Goal: Transaction & Acquisition: Purchase product/service

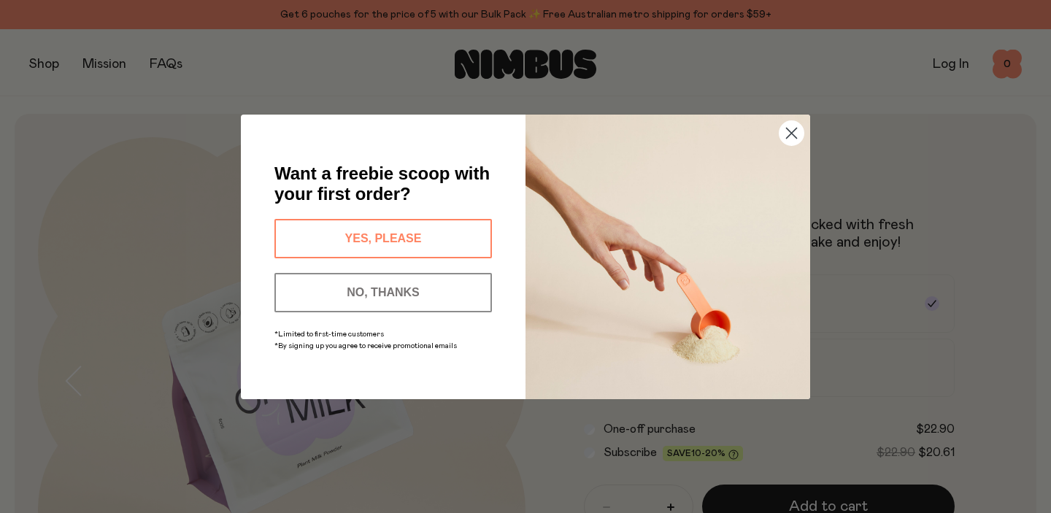
click at [453, 239] on button "YES, PLEASE" at bounding box center [382, 238] width 217 height 39
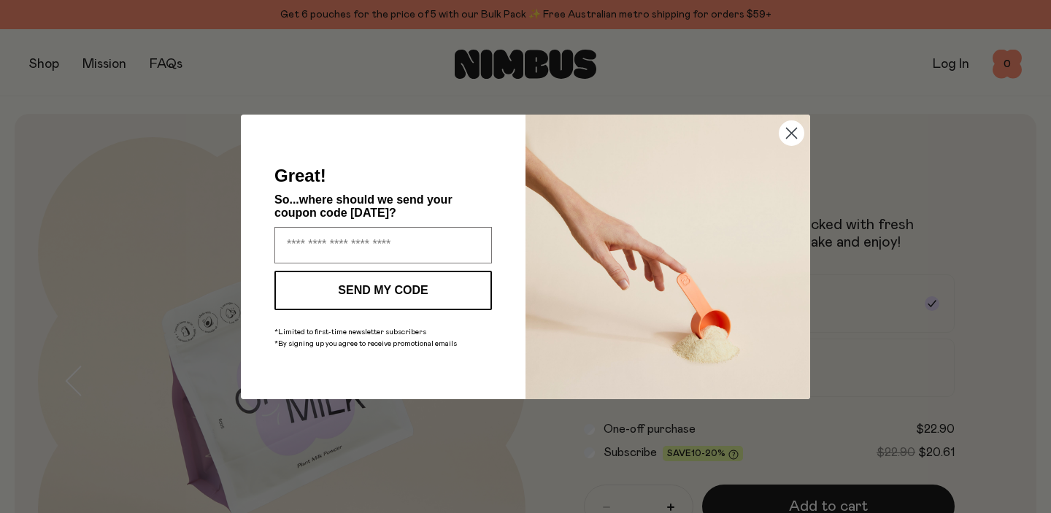
click at [784, 137] on circle "Close dialog" at bounding box center [791, 132] width 24 height 24
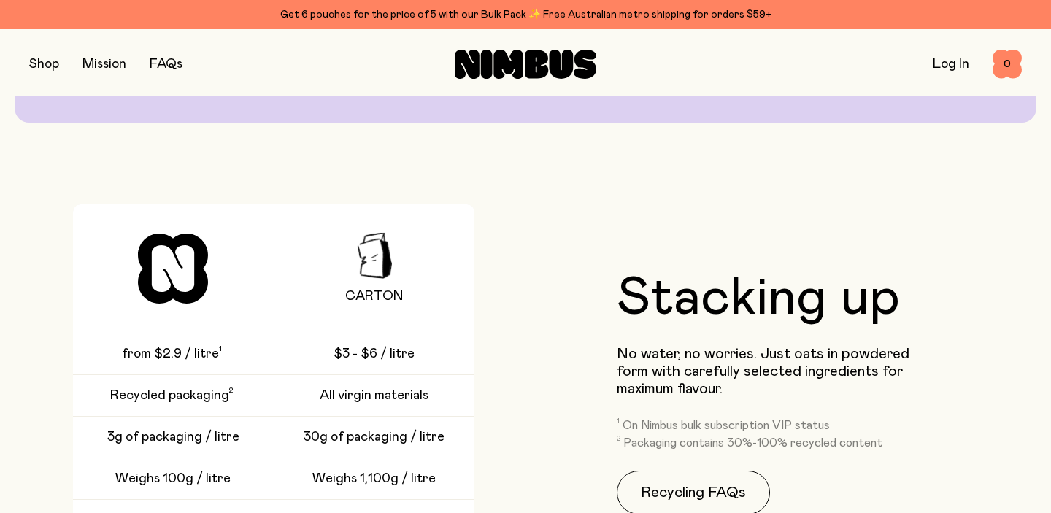
scroll to position [1714, 0]
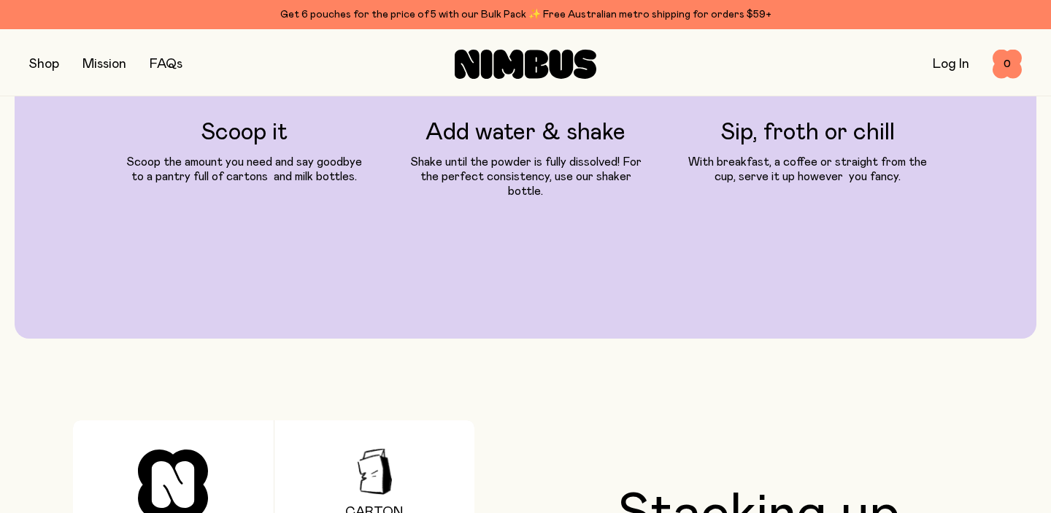
click at [59, 66] on button "button" at bounding box center [44, 64] width 30 height 20
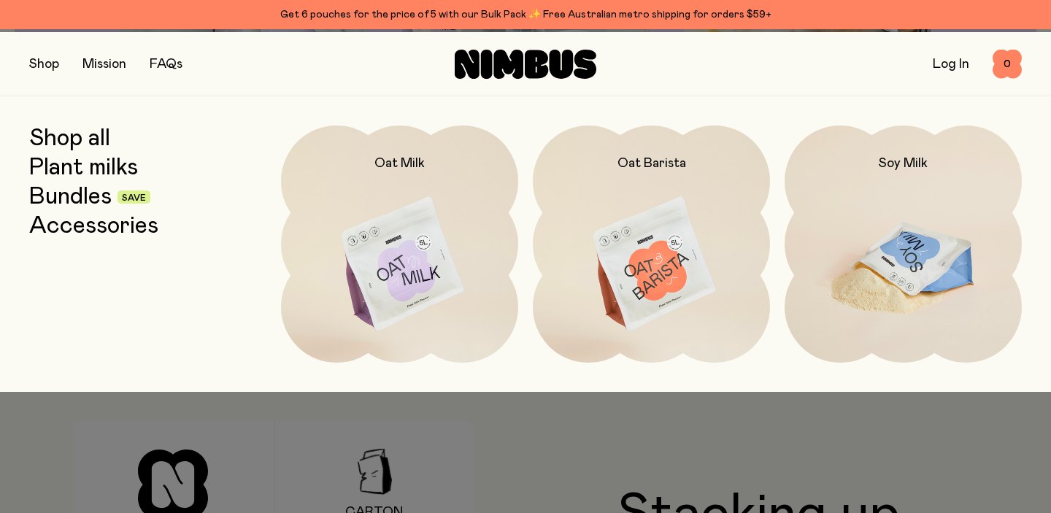
click at [886, 255] on img at bounding box center [902, 264] width 237 height 279
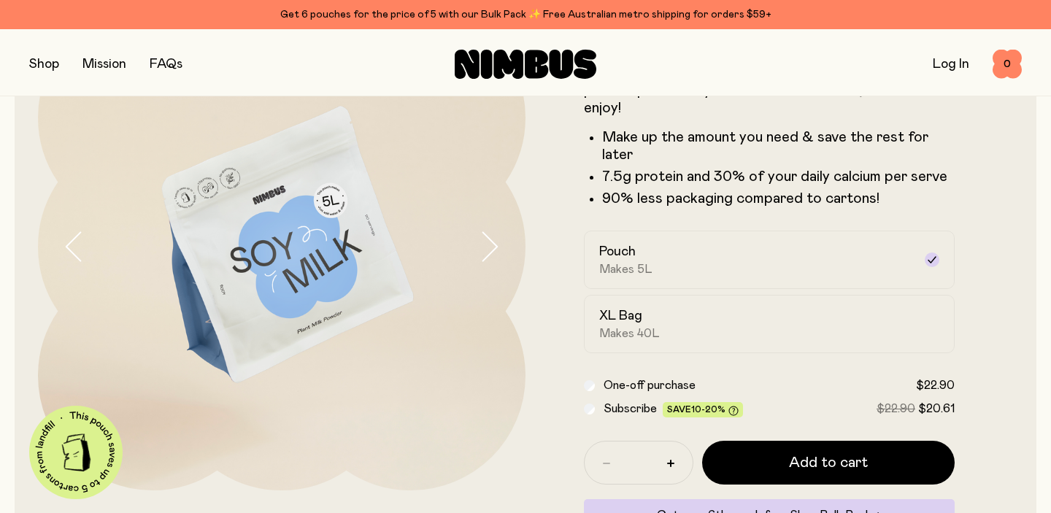
scroll to position [182, 0]
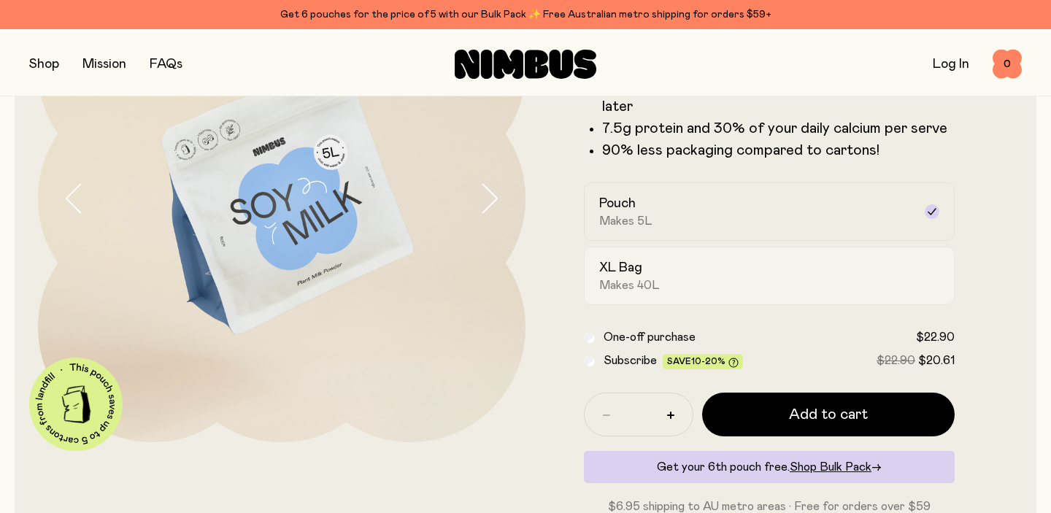
click at [668, 305] on label "XL Bag Makes 40L" at bounding box center [769, 276] width 371 height 58
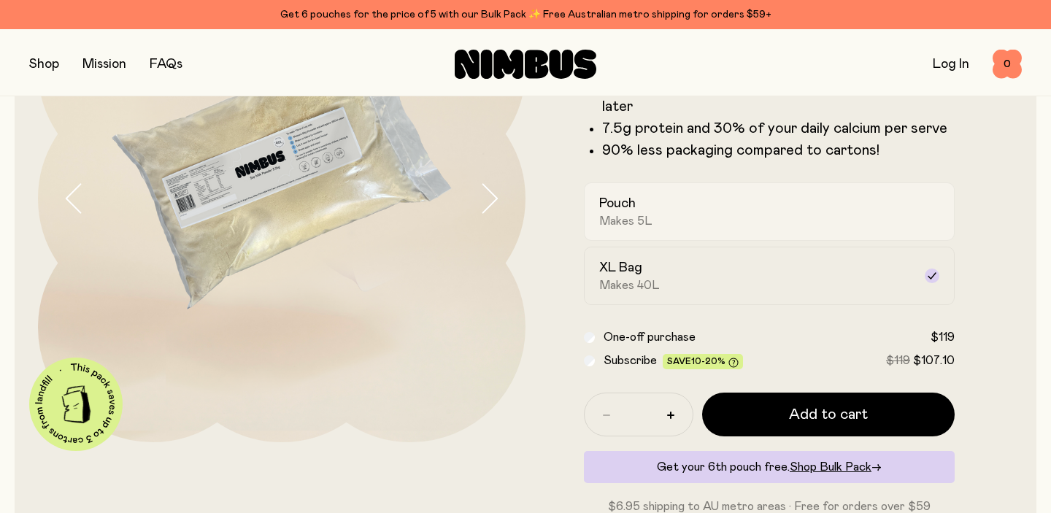
click at [706, 228] on div "Pouch Makes 5L" at bounding box center [756, 212] width 314 height 34
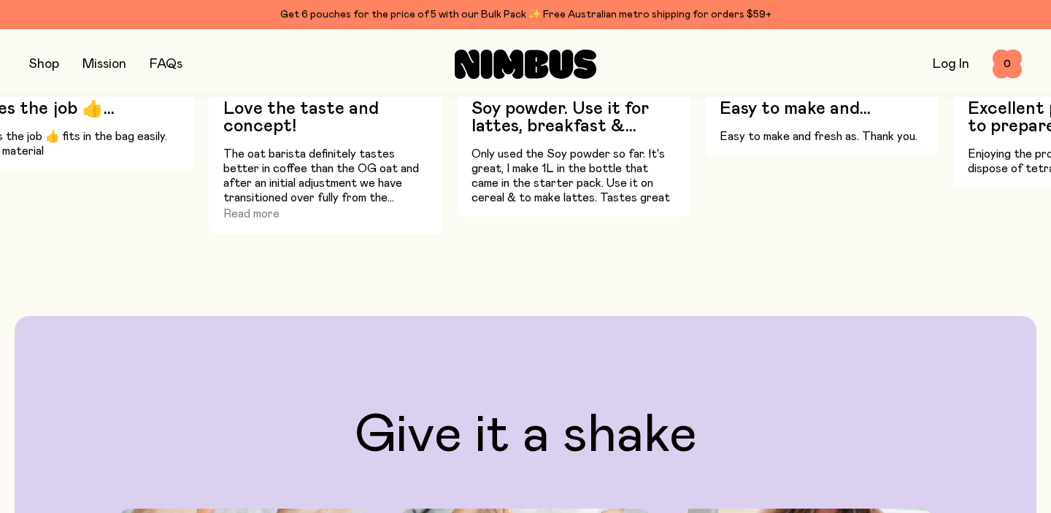
scroll to position [0, 0]
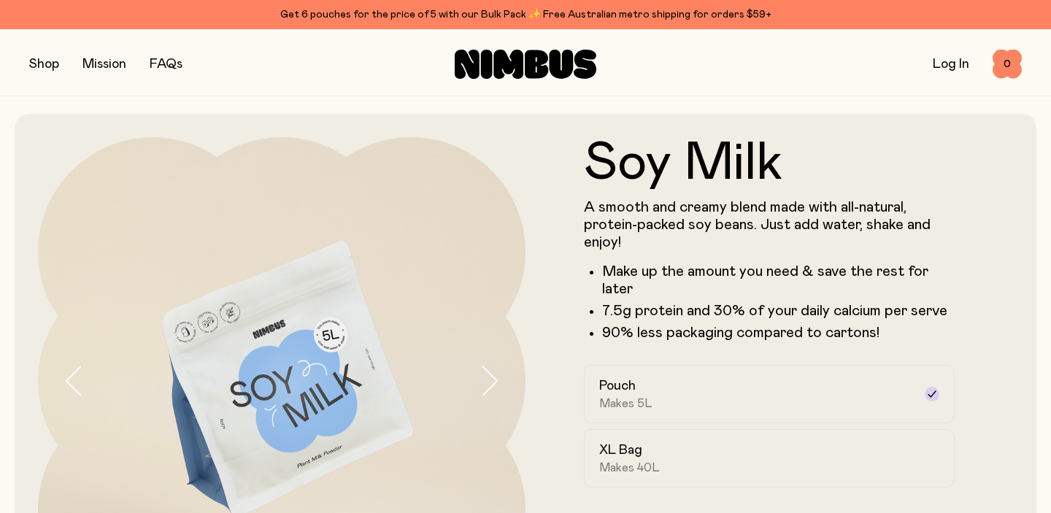
click at [182, 67] on link "FAQs" at bounding box center [166, 64] width 33 height 13
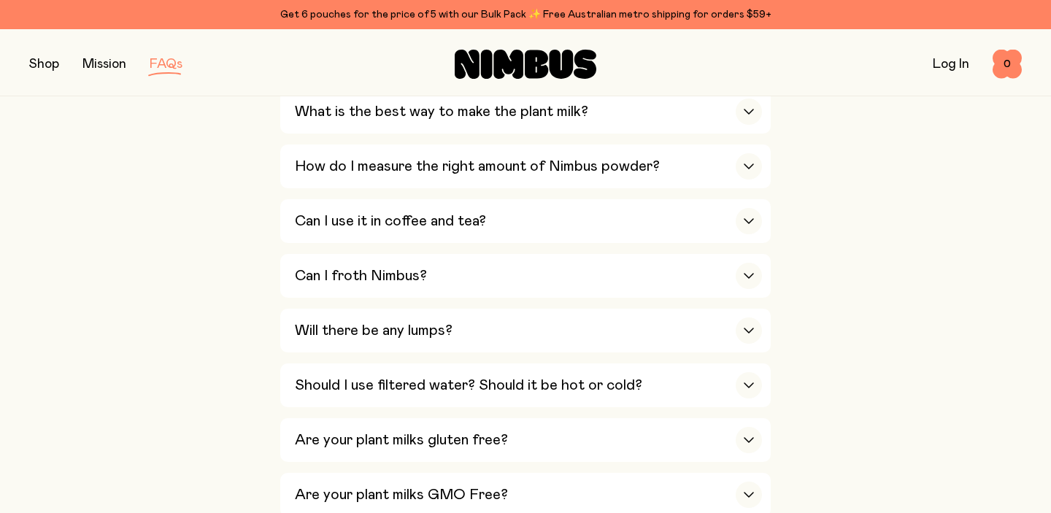
scroll to position [579, 0]
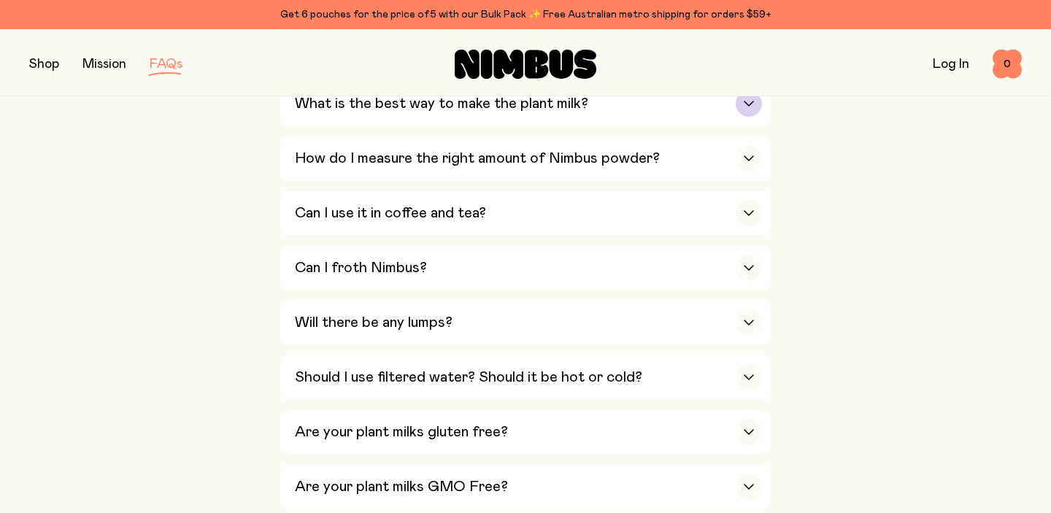
click at [295, 112] on h3 "What is the best way to make the plant milk?" at bounding box center [441, 104] width 293 height 18
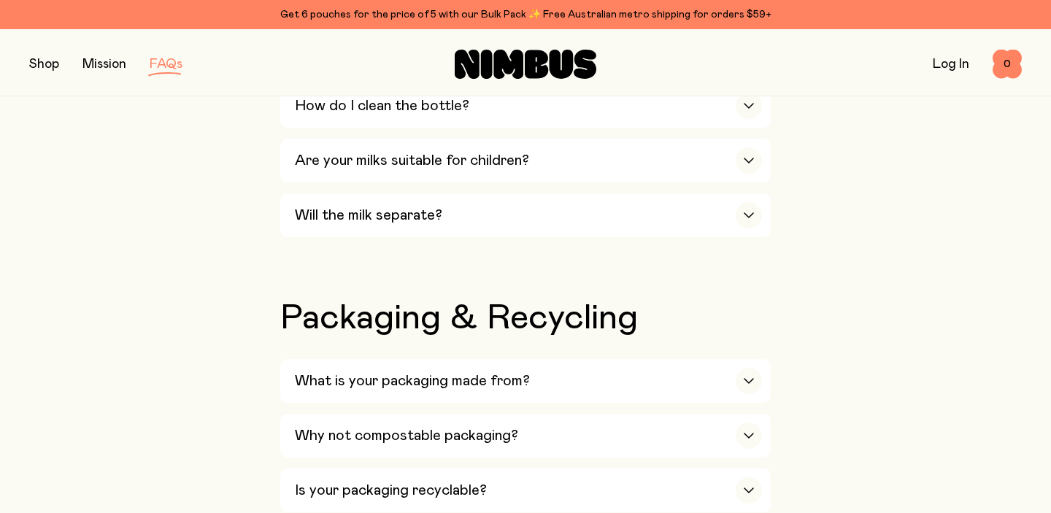
scroll to position [1509, 0]
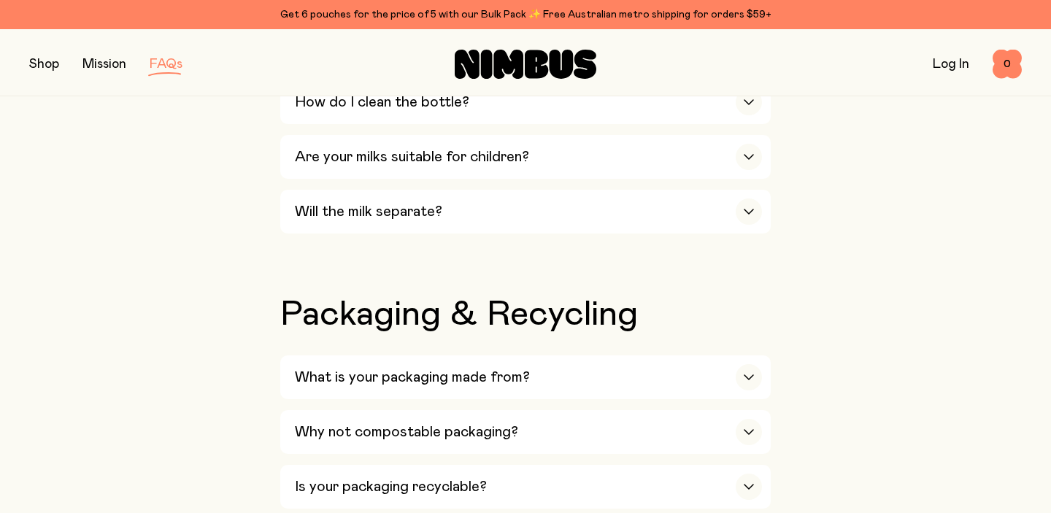
click at [317, 69] on div "Why the plastic bottle?" at bounding box center [528, 48] width 467 height 44
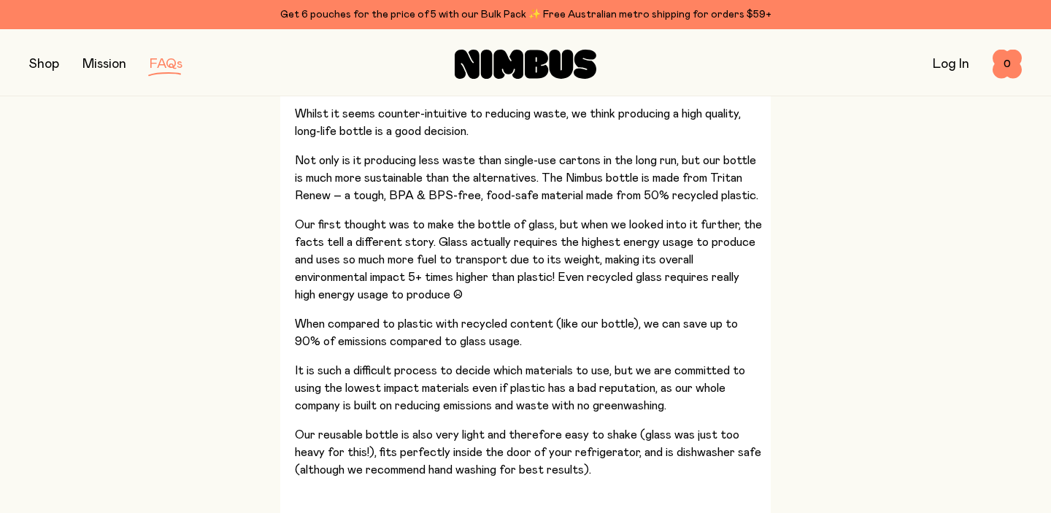
scroll to position [1140, 0]
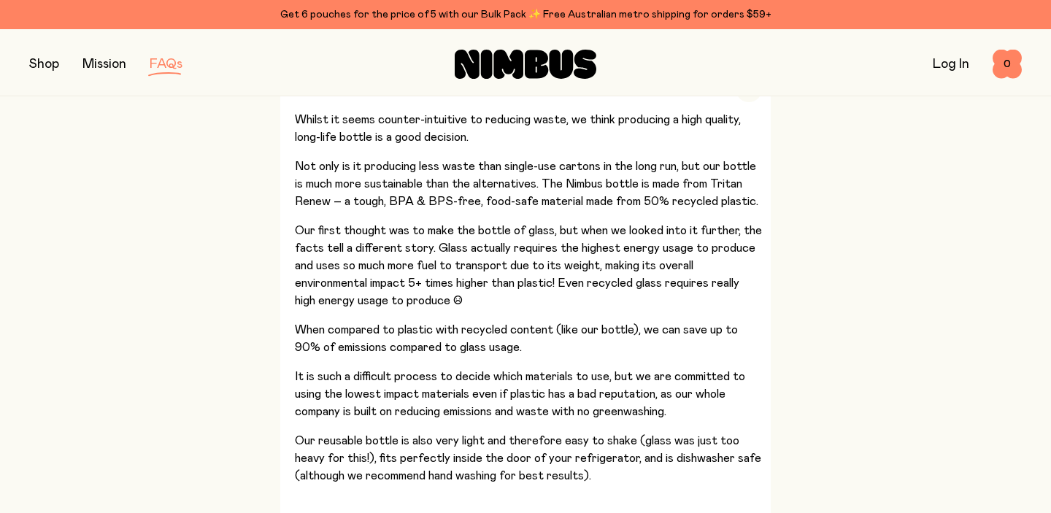
click at [350, 43] on h3 "What is the shelf life?" at bounding box center [367, 35] width 144 height 18
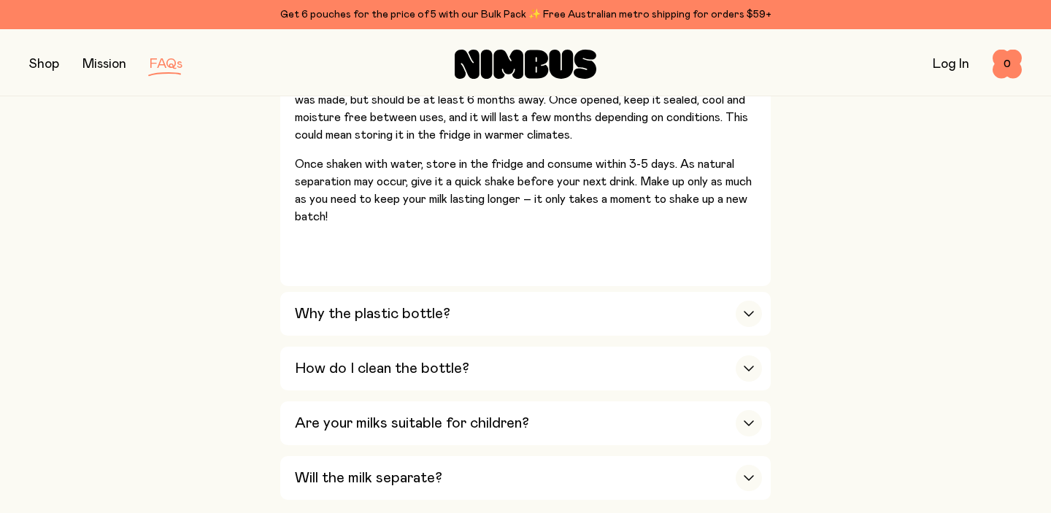
click at [336, 43] on h3 "What is the shelf life?" at bounding box center [367, 35] width 144 height 18
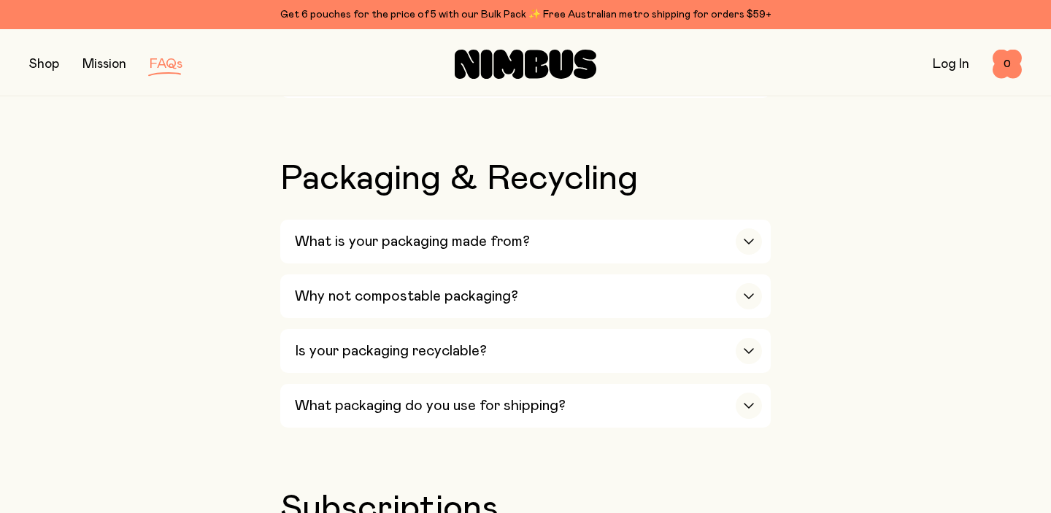
scroll to position [1317, 0]
click at [295, 85] on h3 "Will the milk separate?" at bounding box center [368, 77] width 147 height 18
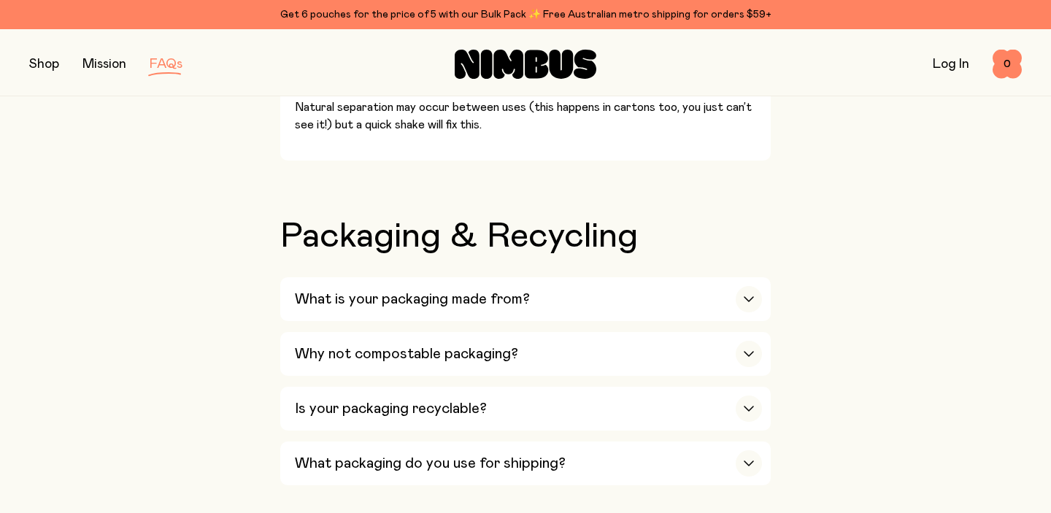
click at [295, 85] on h3 "Will the milk separate?" at bounding box center [368, 77] width 147 height 18
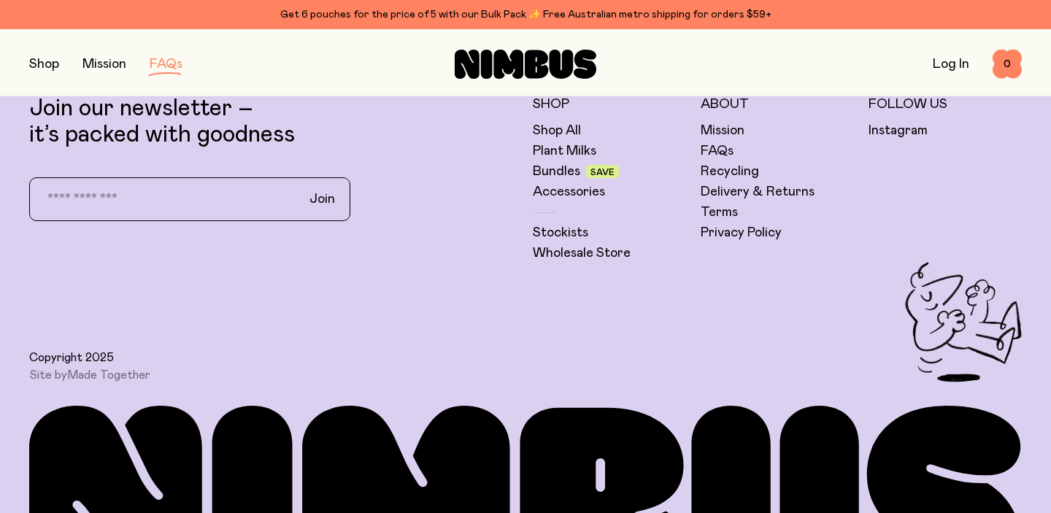
scroll to position [2886, 0]
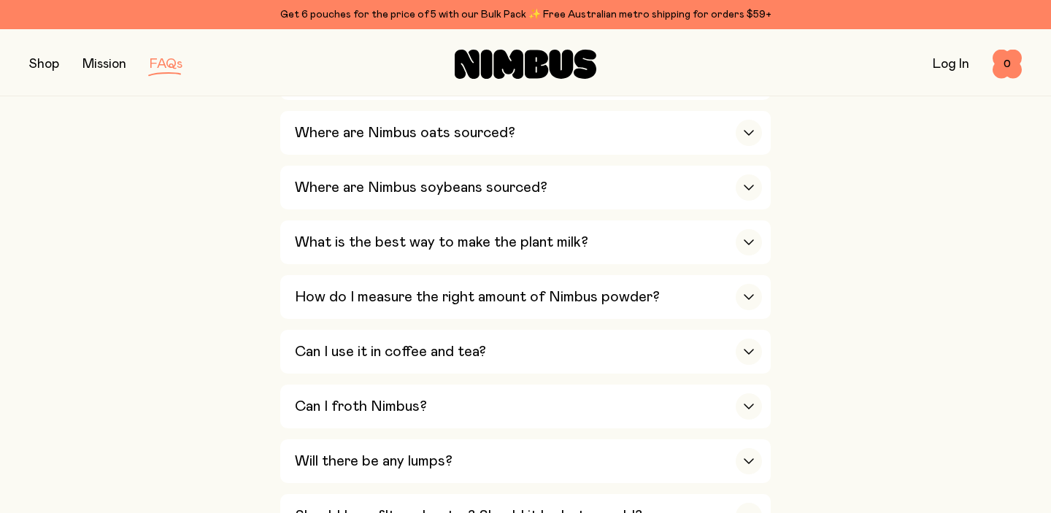
scroll to position [0, 0]
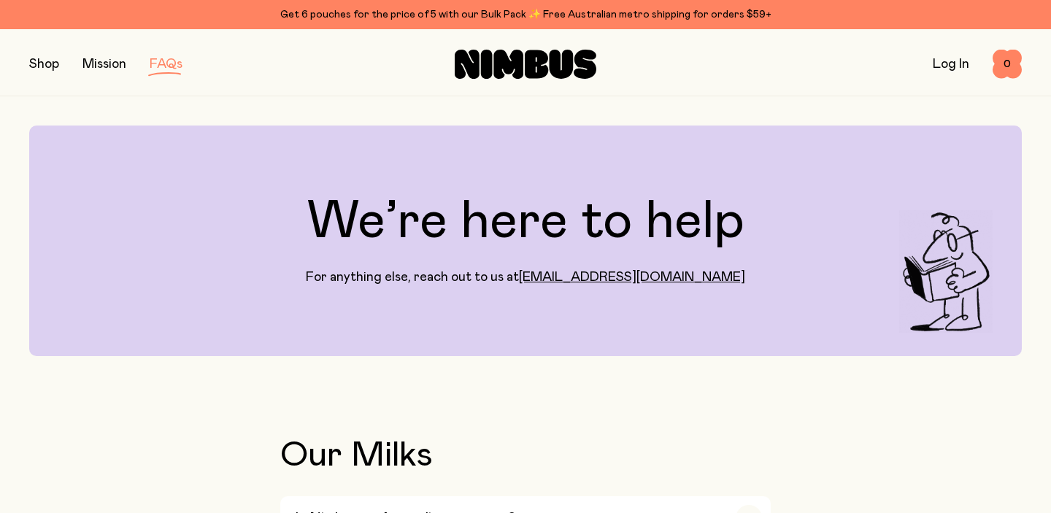
click at [55, 66] on button "button" at bounding box center [44, 64] width 30 height 20
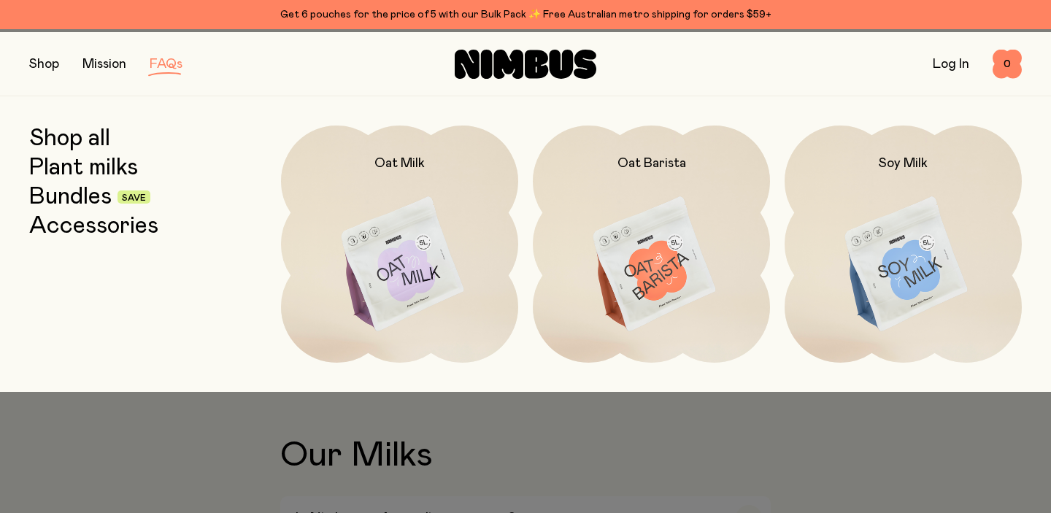
click at [96, 208] on link "Bundles" at bounding box center [70, 197] width 82 height 26
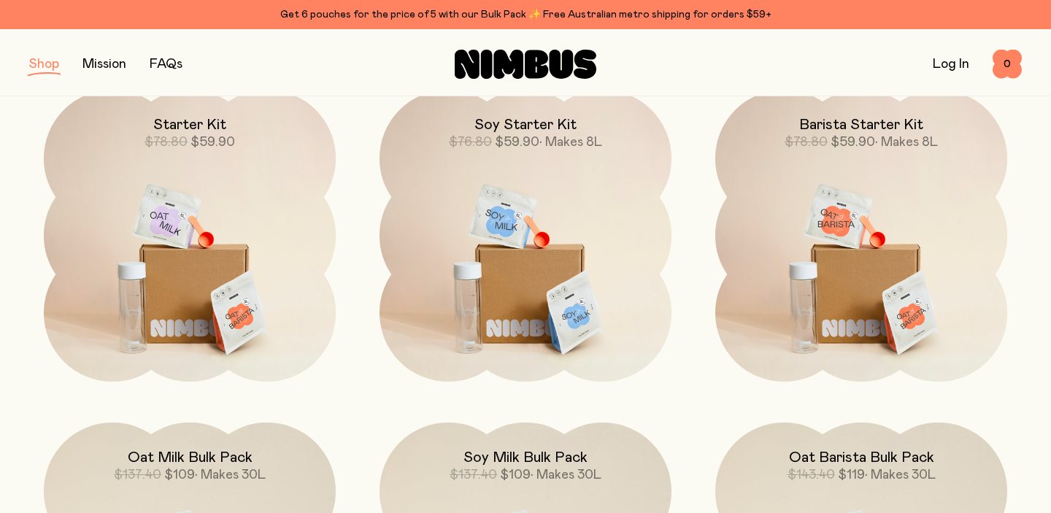
scroll to position [189, 0]
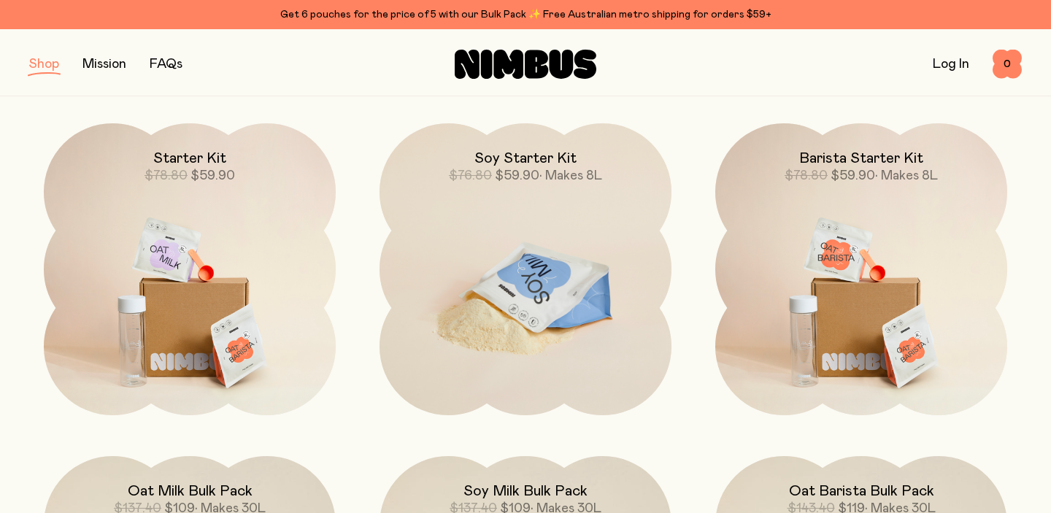
click at [533, 325] on img at bounding box center [525, 294] width 292 height 343
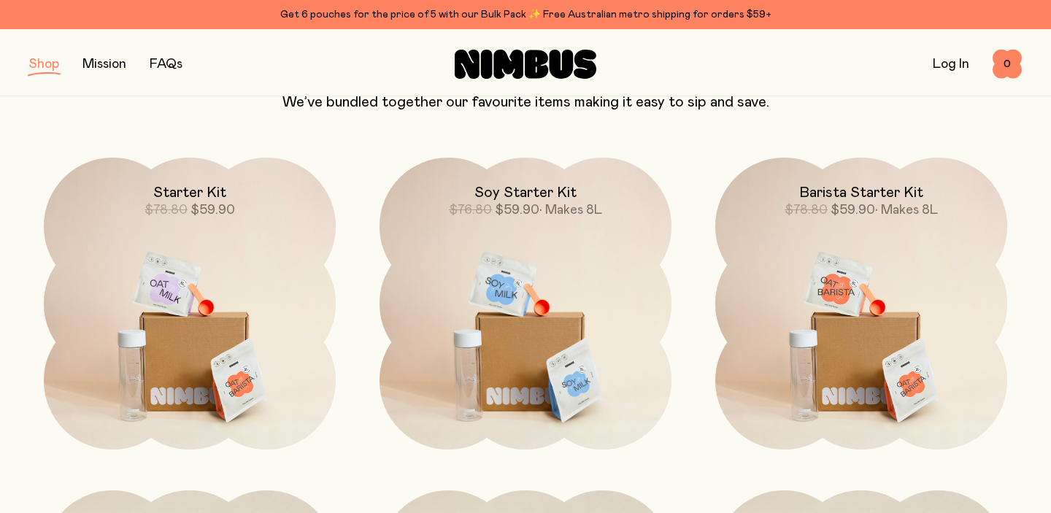
scroll to position [147, 0]
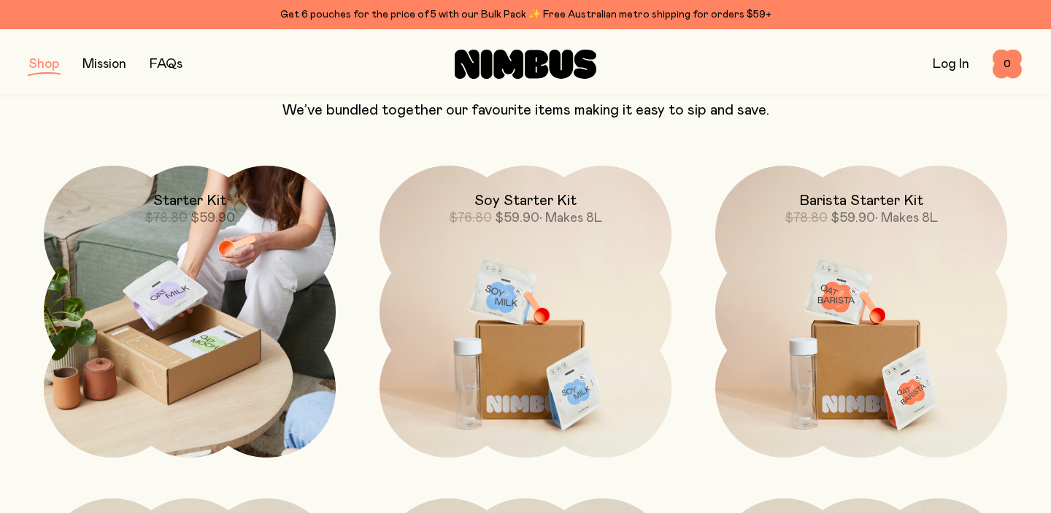
click at [185, 395] on img at bounding box center [190, 312] width 292 height 292
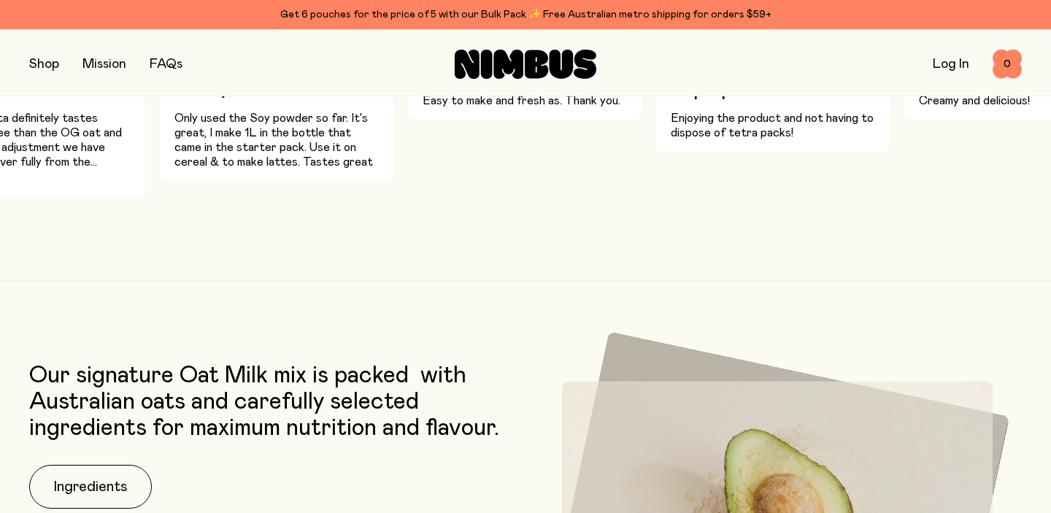
scroll to position [1710, 0]
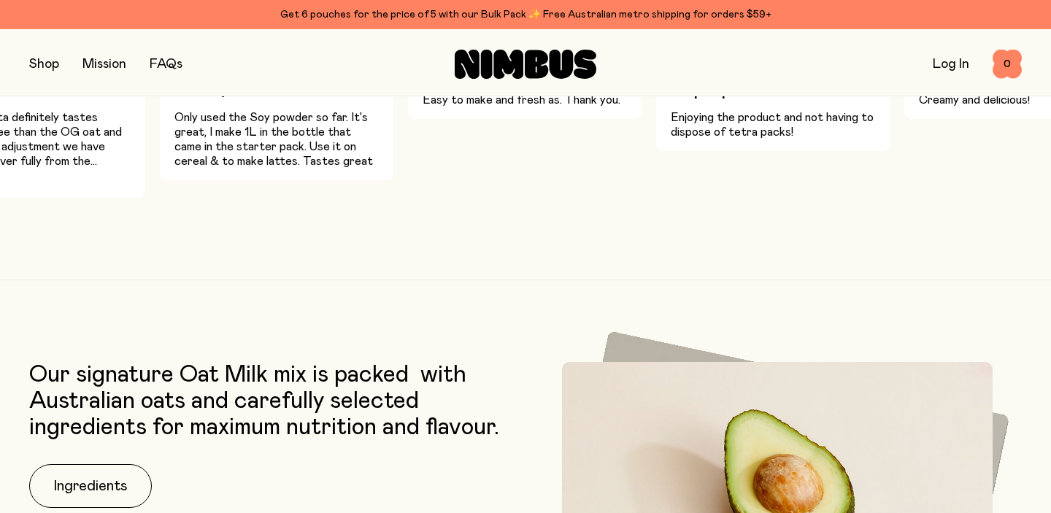
click at [57, 99] on h3 "Love the taste and concept!" at bounding box center [28, 80] width 204 height 35
click at [28, 198] on div "[PERSON_NAME] W Love the taste and concept! The oat barista definitely tastes b…" at bounding box center [28, 98] width 233 height 198
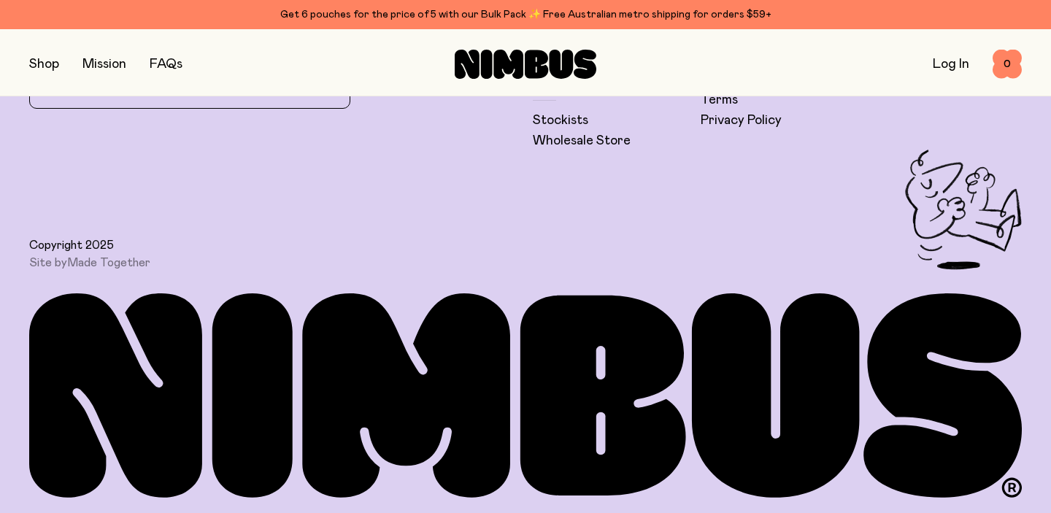
scroll to position [5568, 0]
click at [712, 47] on link "FAQs" at bounding box center [716, 39] width 33 height 18
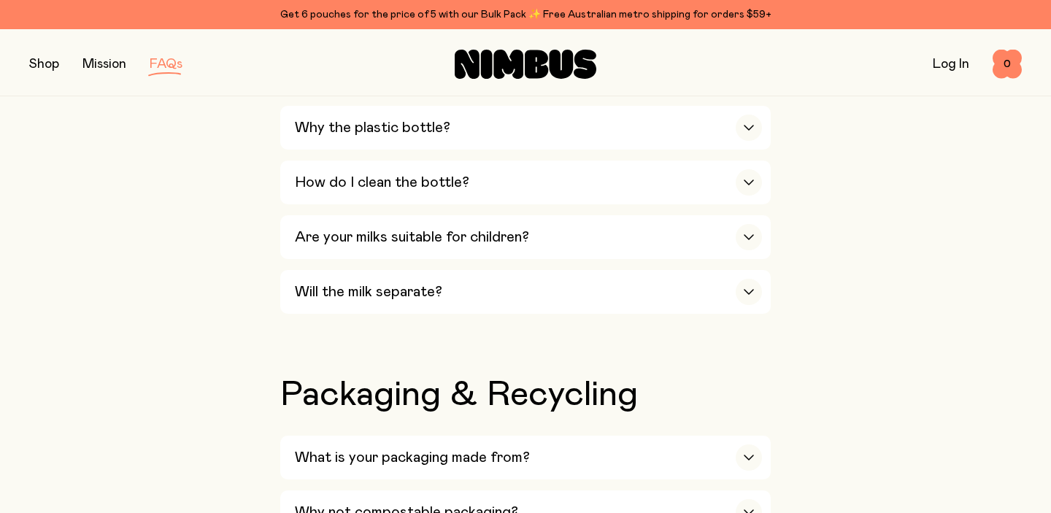
scroll to position [1100, 0]
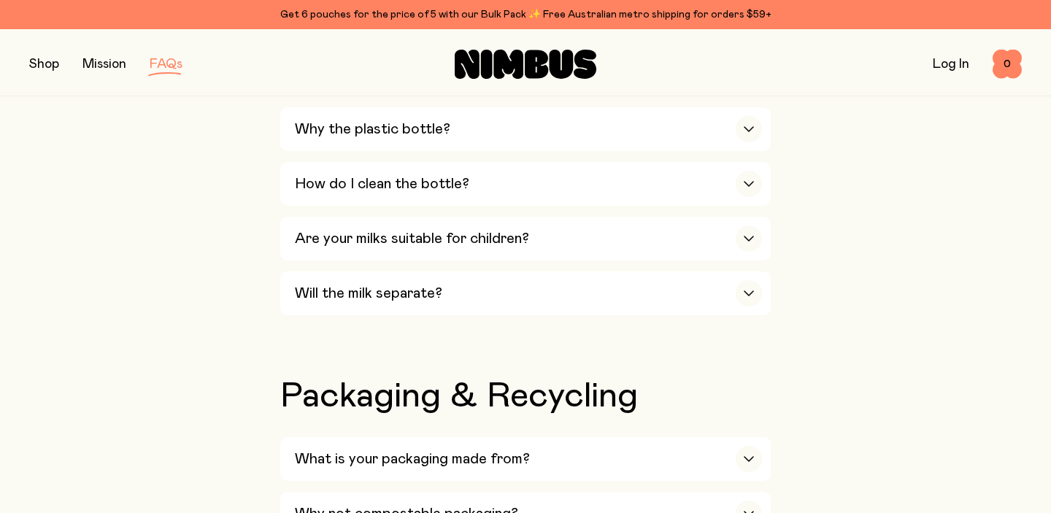
click at [468, 42] on div "Why do you use xanthan gum?" at bounding box center [528, 20] width 467 height 44
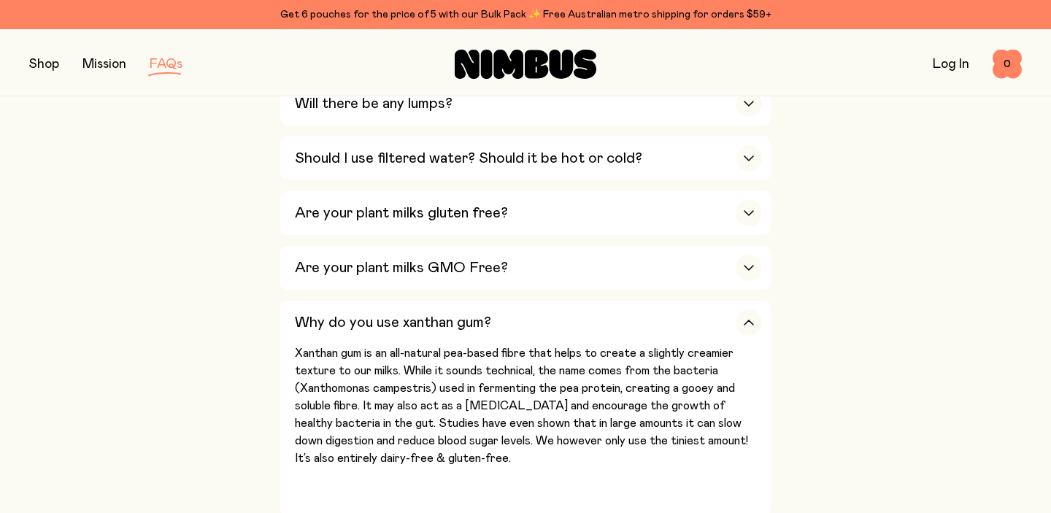
scroll to position [0, 0]
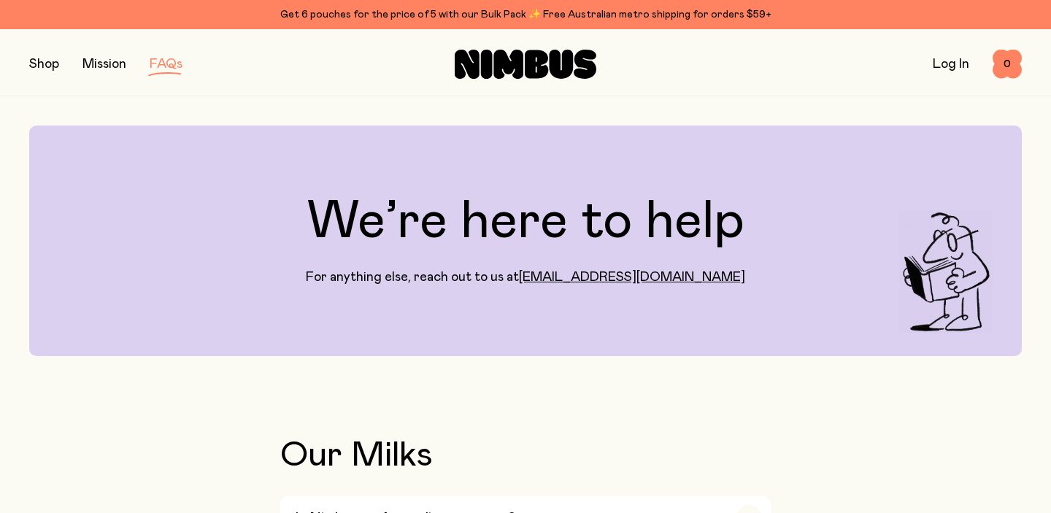
click at [59, 59] on button "button" at bounding box center [44, 64] width 30 height 20
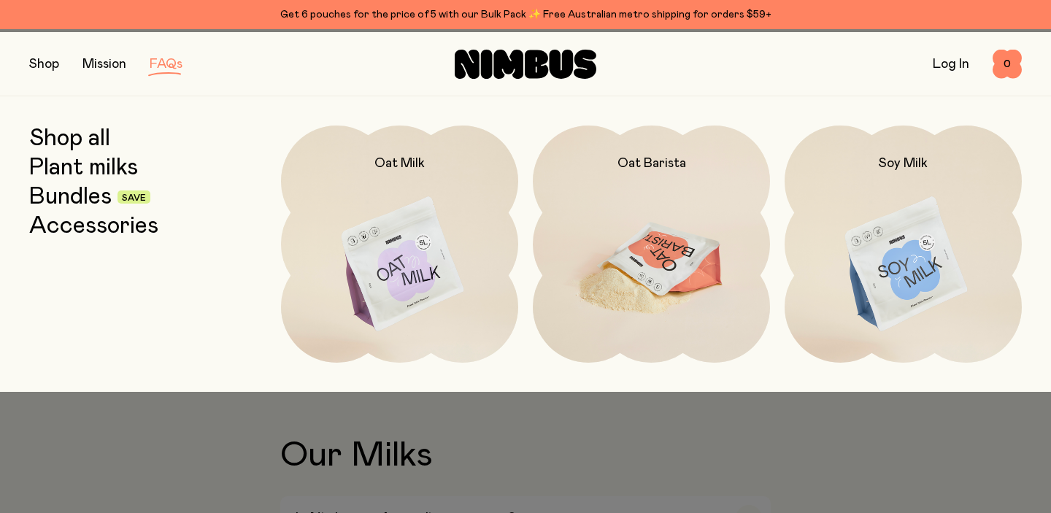
click at [640, 253] on img at bounding box center [651, 264] width 237 height 279
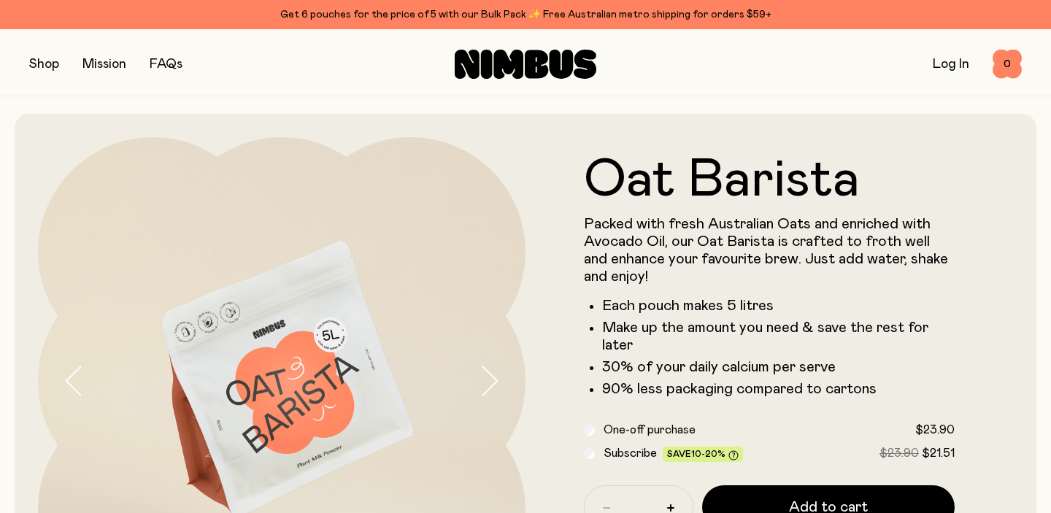
click at [59, 61] on button "button" at bounding box center [44, 64] width 30 height 20
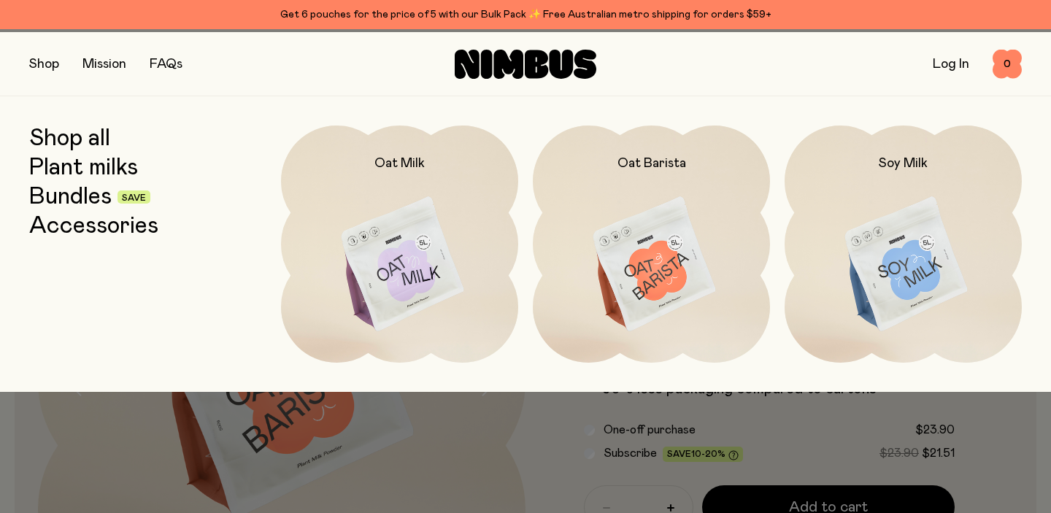
click at [71, 147] on link "Shop all" at bounding box center [69, 138] width 81 height 26
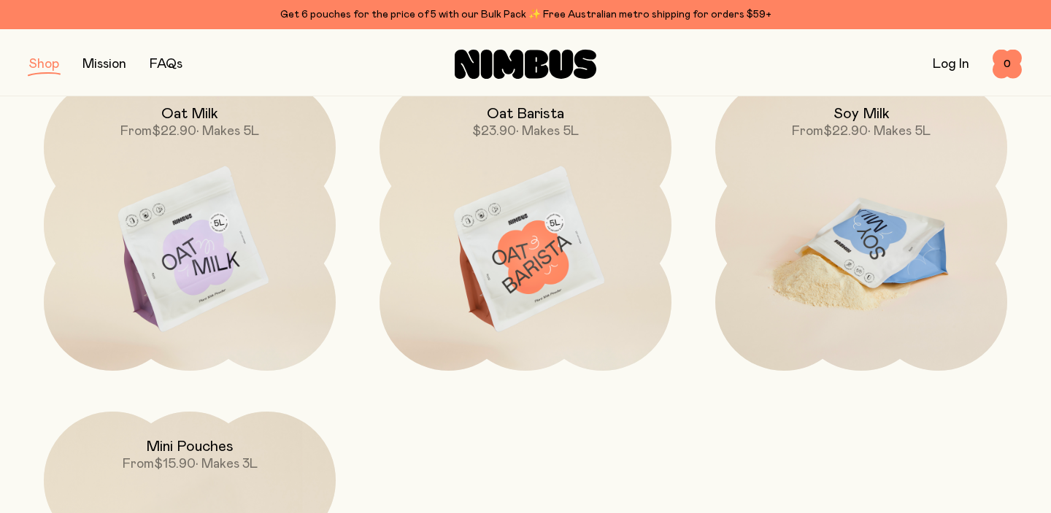
scroll to position [234, 0]
click at [907, 262] on img at bounding box center [861, 249] width 292 height 343
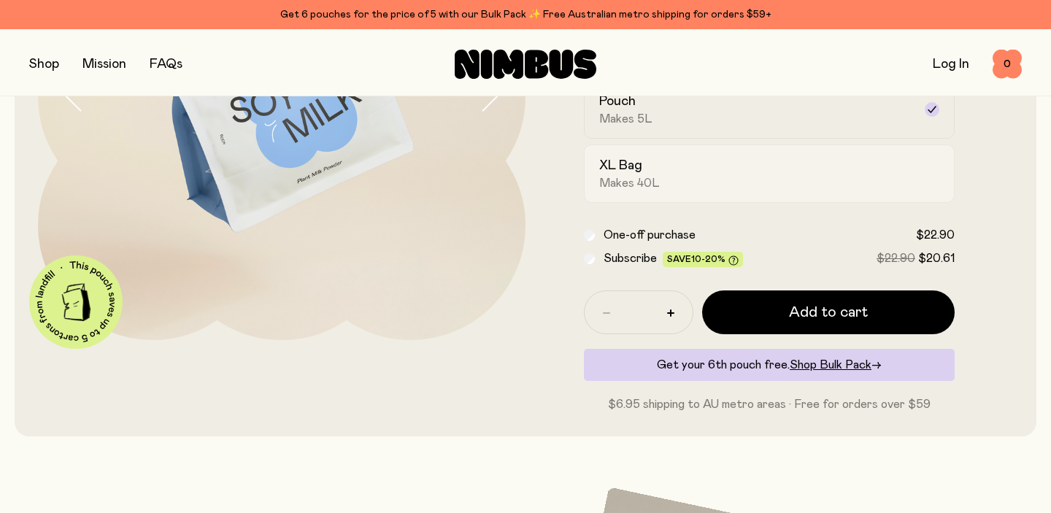
scroll to position [300, 0]
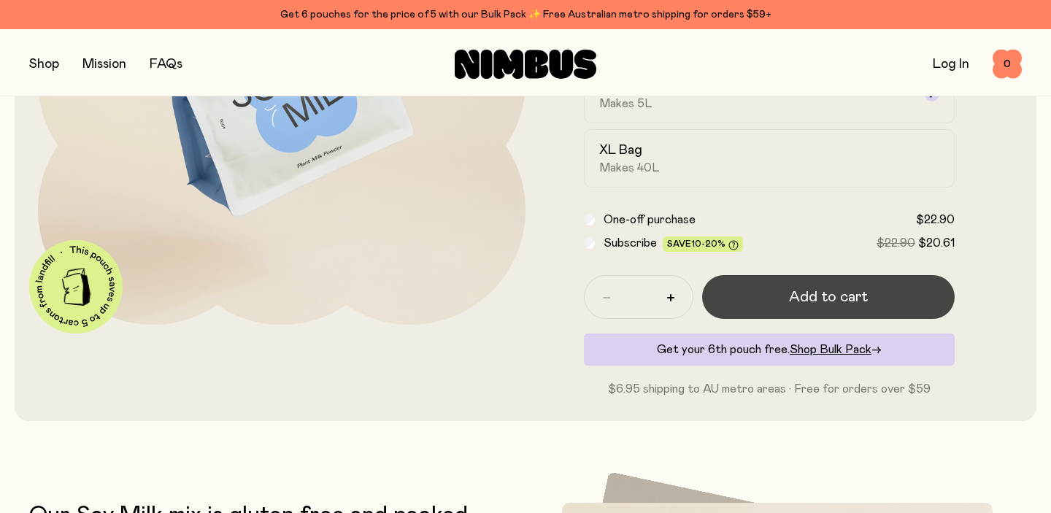
click at [823, 307] on span "Add to cart" at bounding box center [828, 297] width 79 height 20
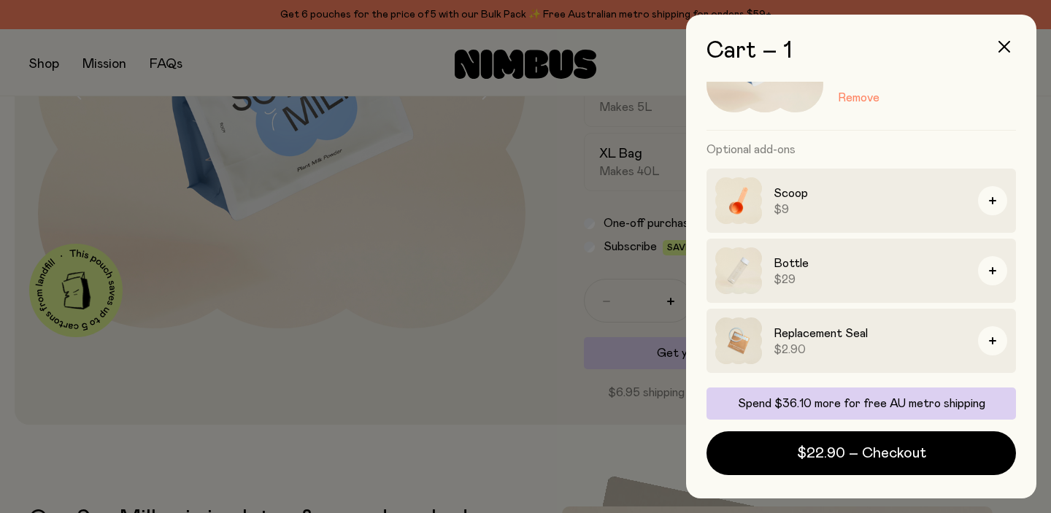
scroll to position [233, 0]
click at [998, 53] on icon "button" at bounding box center [1004, 47] width 12 height 12
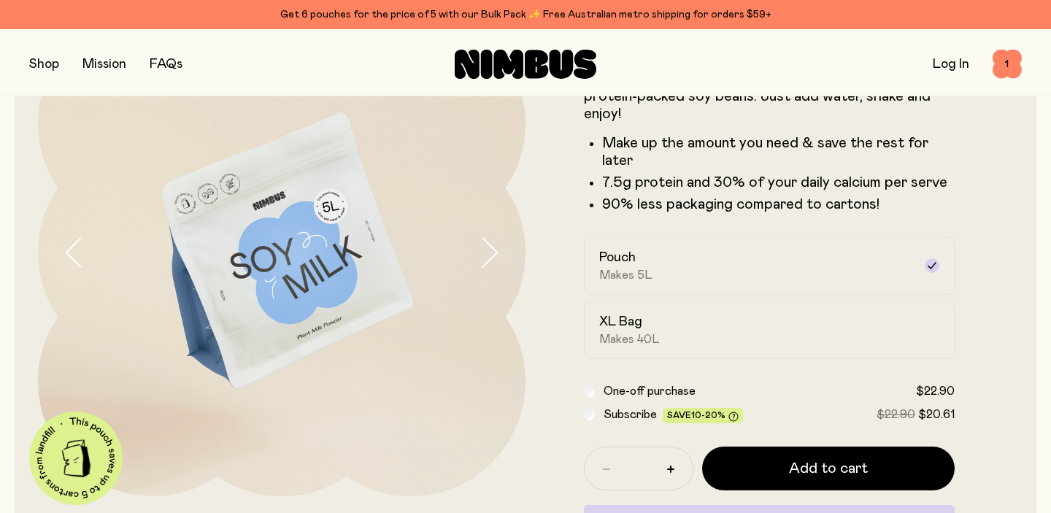
scroll to position [0, 0]
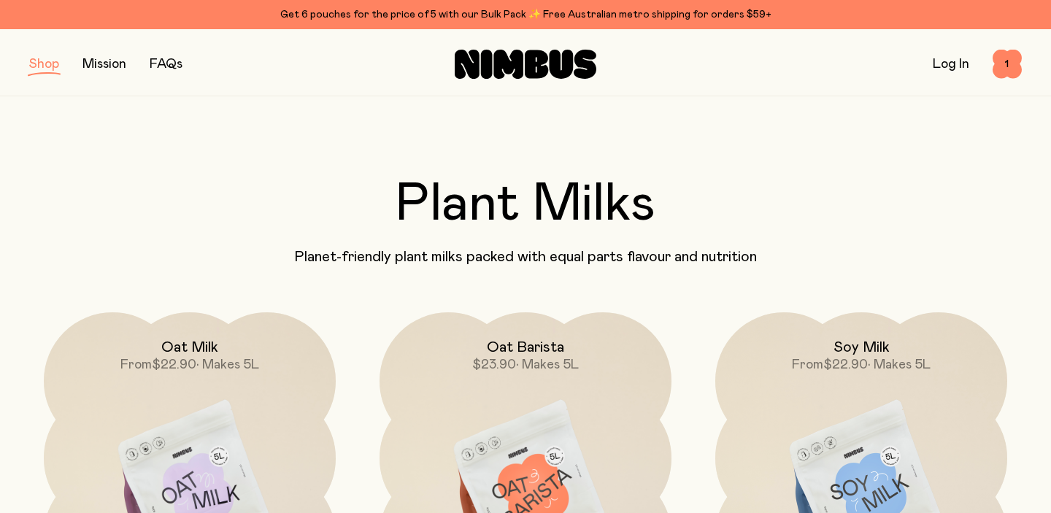
scroll to position [234, 0]
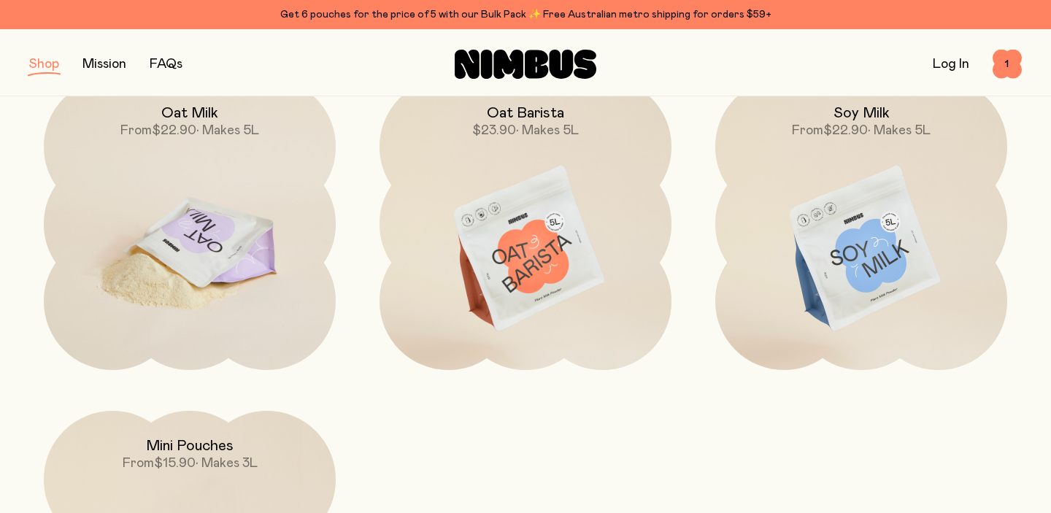
click at [232, 267] on img at bounding box center [190, 249] width 292 height 343
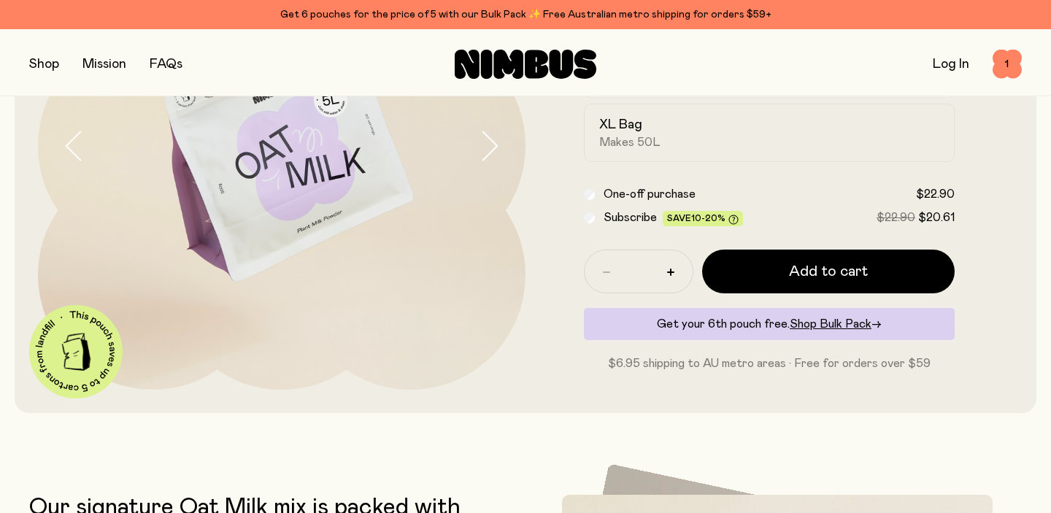
scroll to position [236, 0]
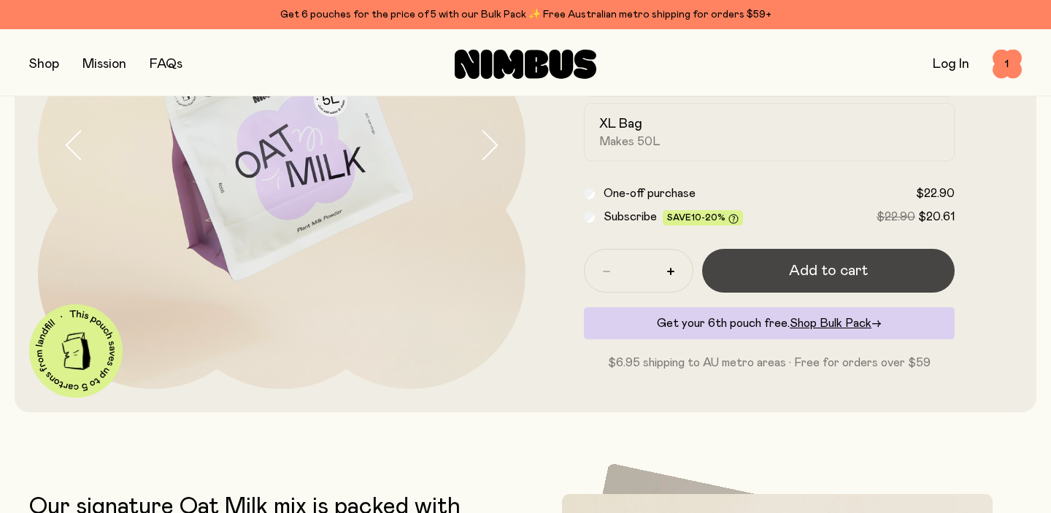
click at [837, 281] on span "Add to cart" at bounding box center [828, 270] width 79 height 20
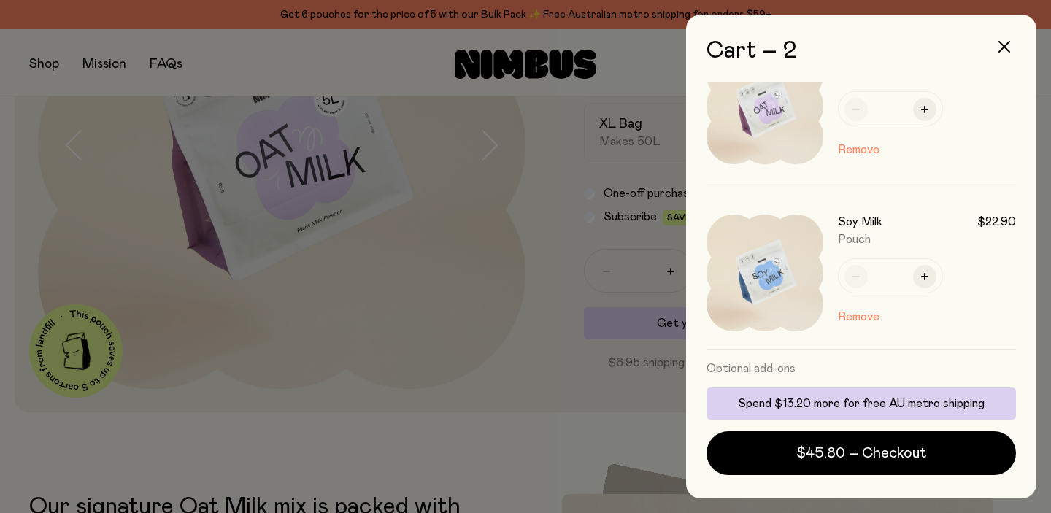
scroll to position [0, 0]
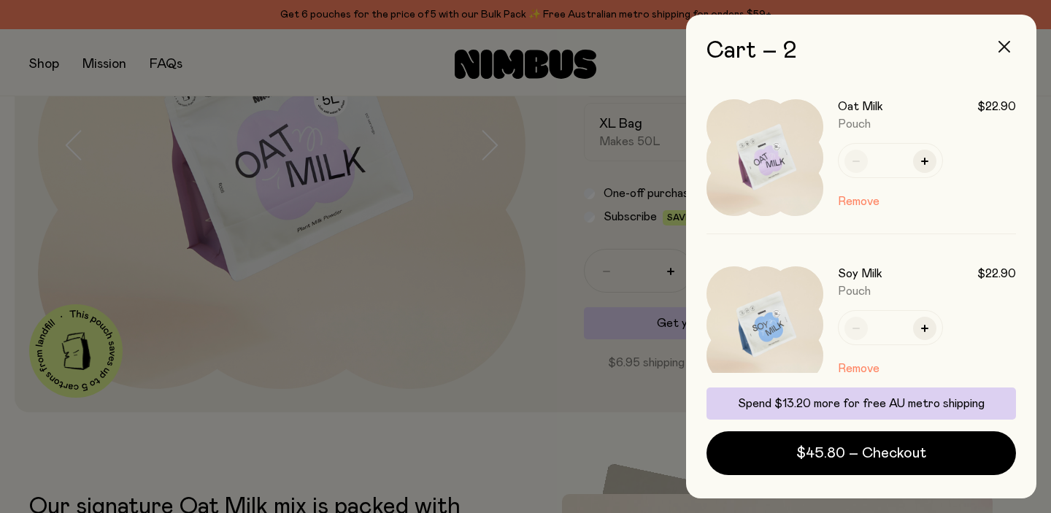
click at [998, 53] on icon "button" at bounding box center [1004, 47] width 12 height 12
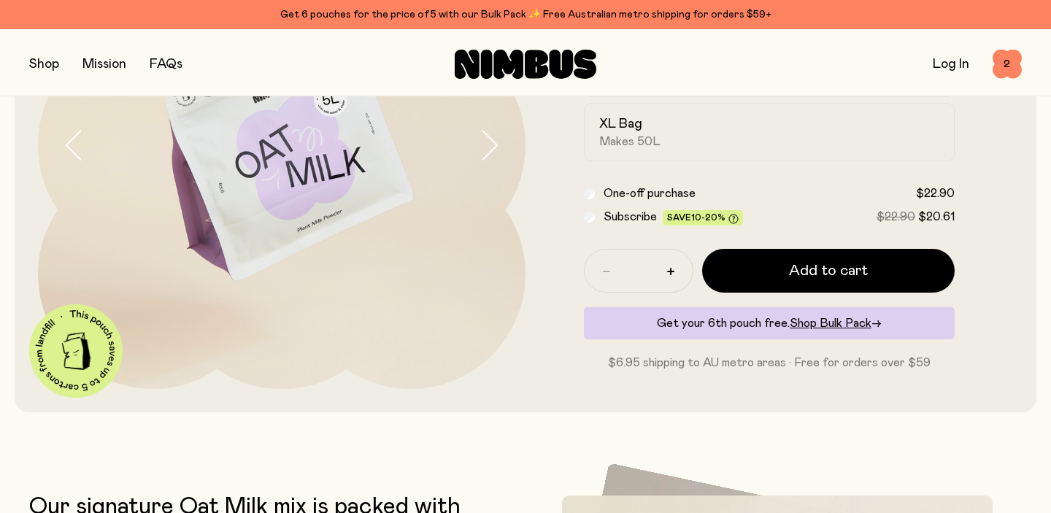
click at [59, 61] on button "button" at bounding box center [44, 64] width 30 height 20
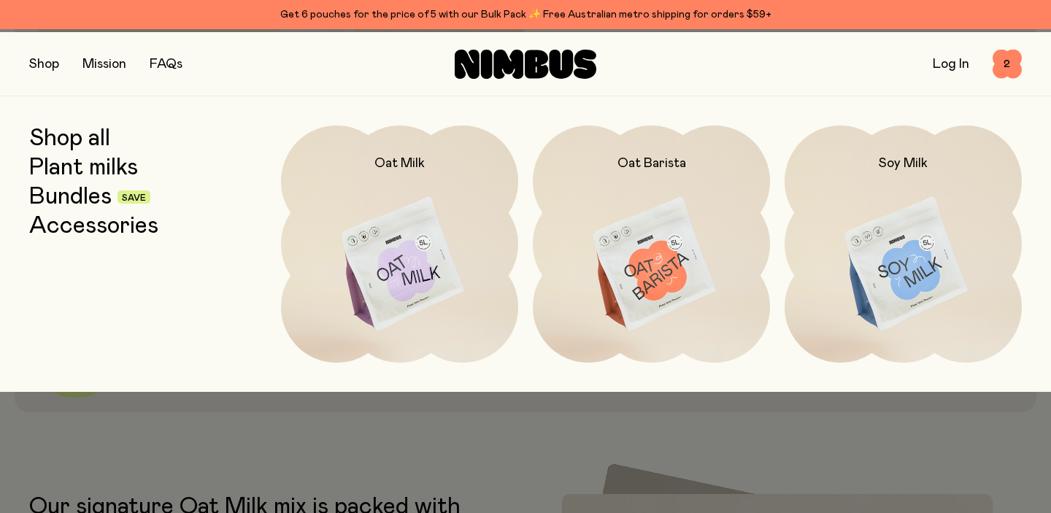
click at [86, 209] on link "Bundles" at bounding box center [70, 197] width 82 height 26
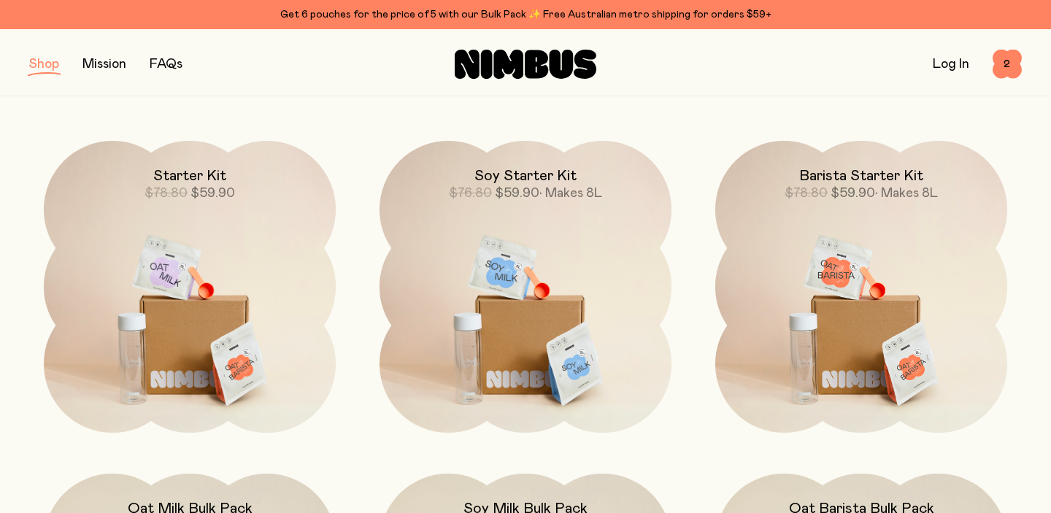
scroll to position [172, 0]
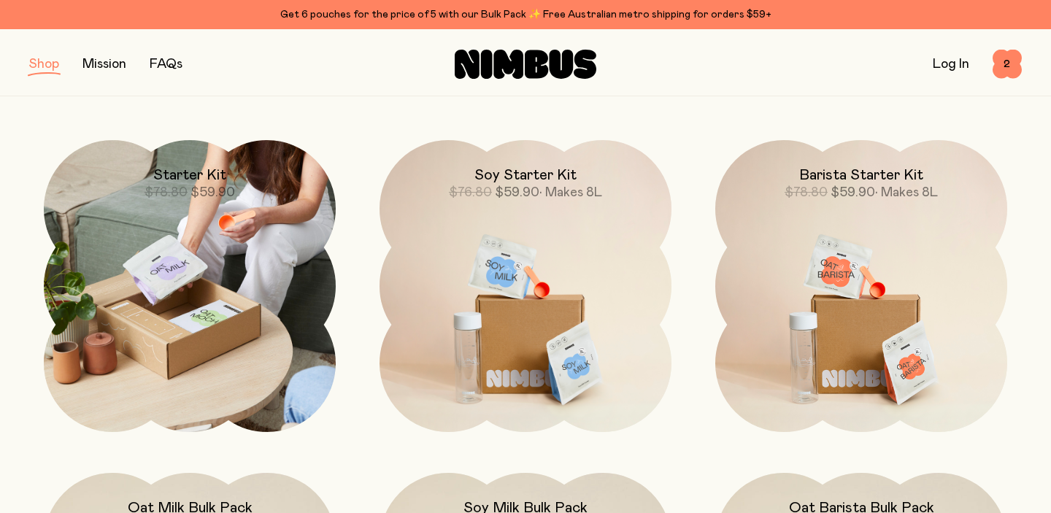
click at [215, 292] on img at bounding box center [190, 286] width 292 height 292
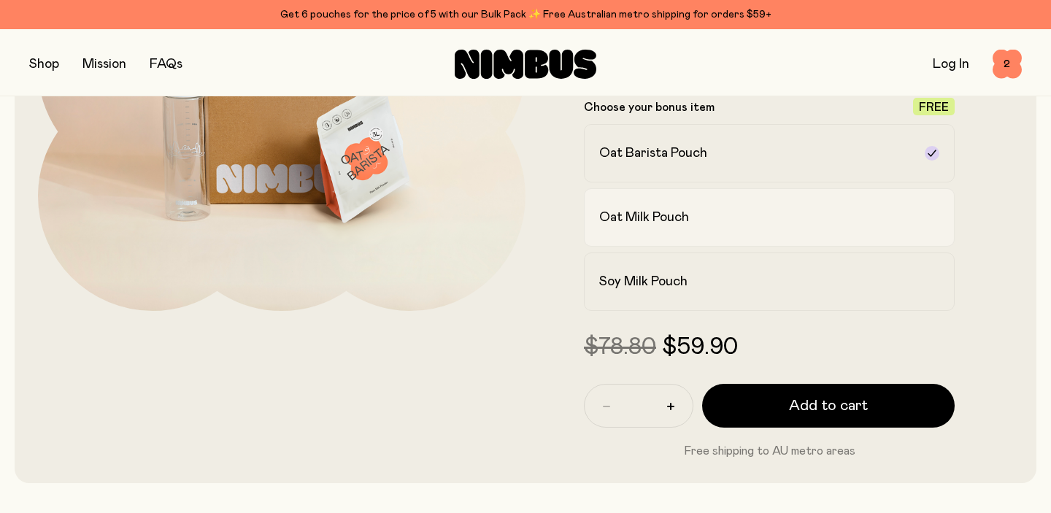
scroll to position [322, 0]
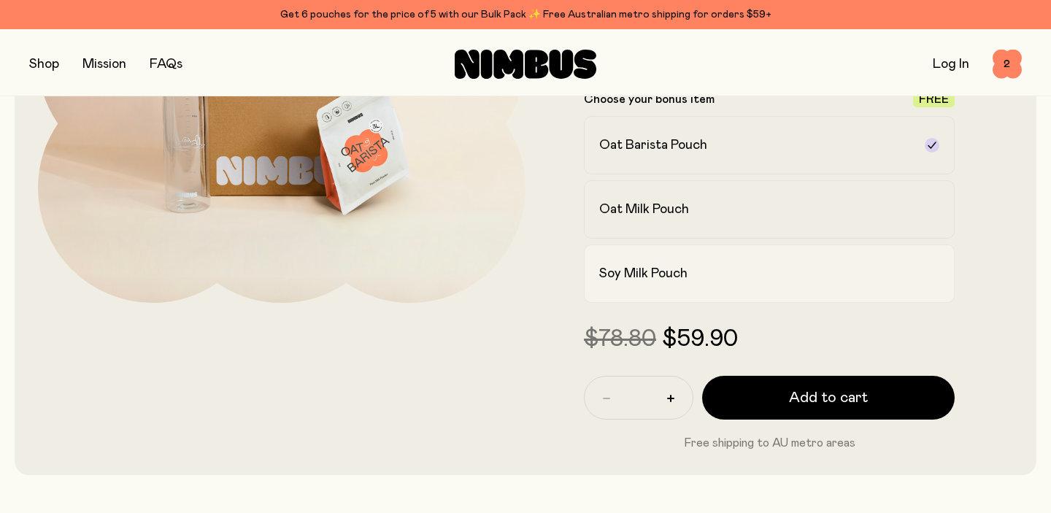
click at [786, 303] on label "Soy Milk Pouch" at bounding box center [769, 273] width 371 height 58
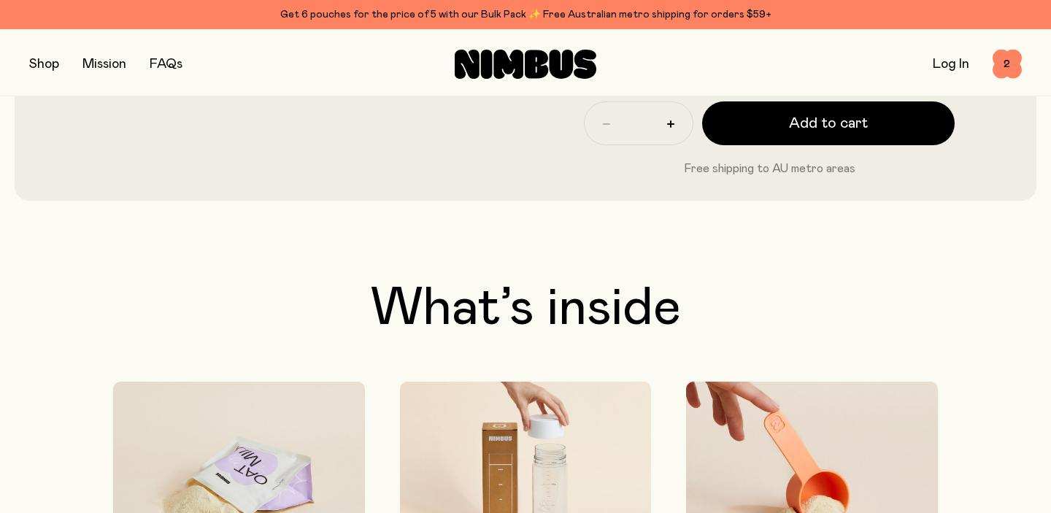
scroll to position [598, 0]
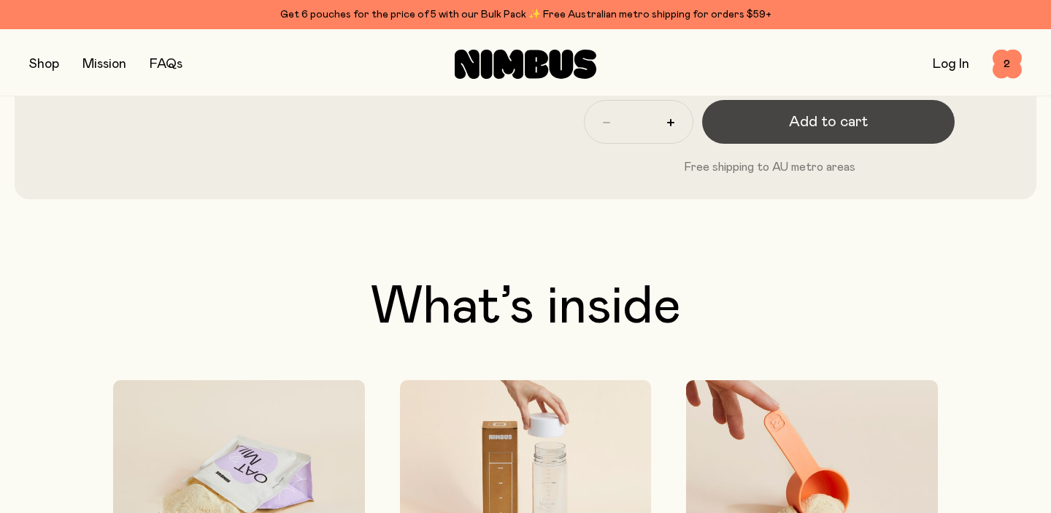
click at [830, 132] on span "Add to cart" at bounding box center [828, 122] width 79 height 20
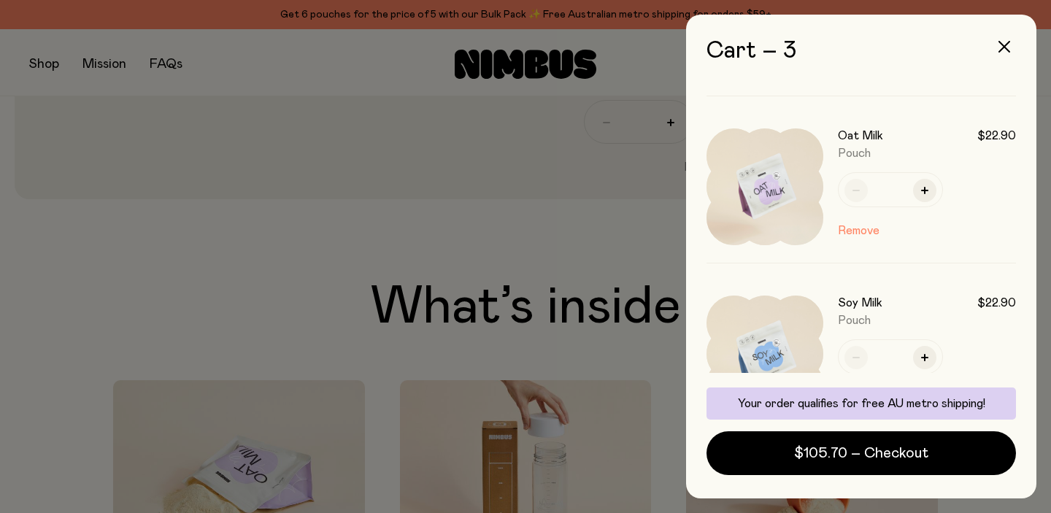
scroll to position [194, 0]
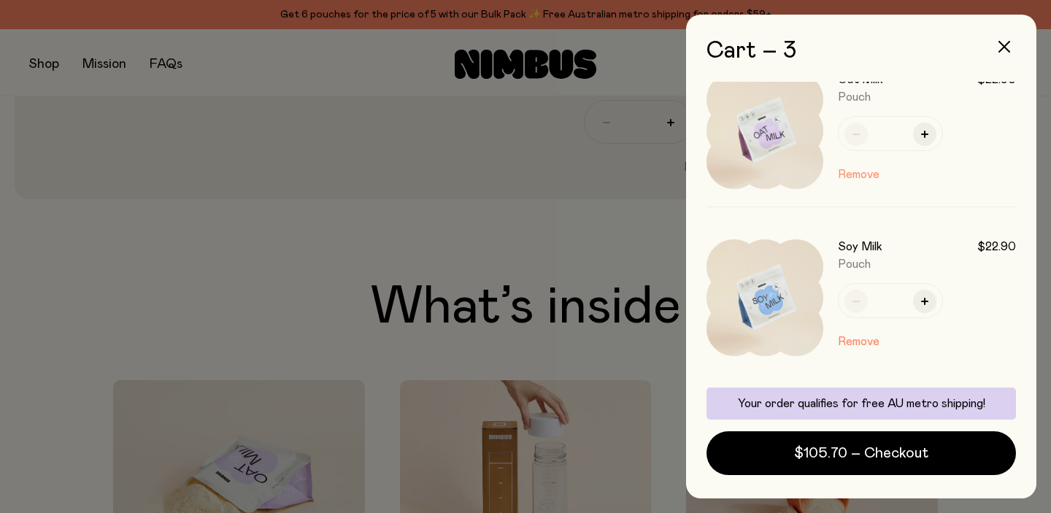
click at [879, 183] on button "Remove" at bounding box center [859, 175] width 42 height 18
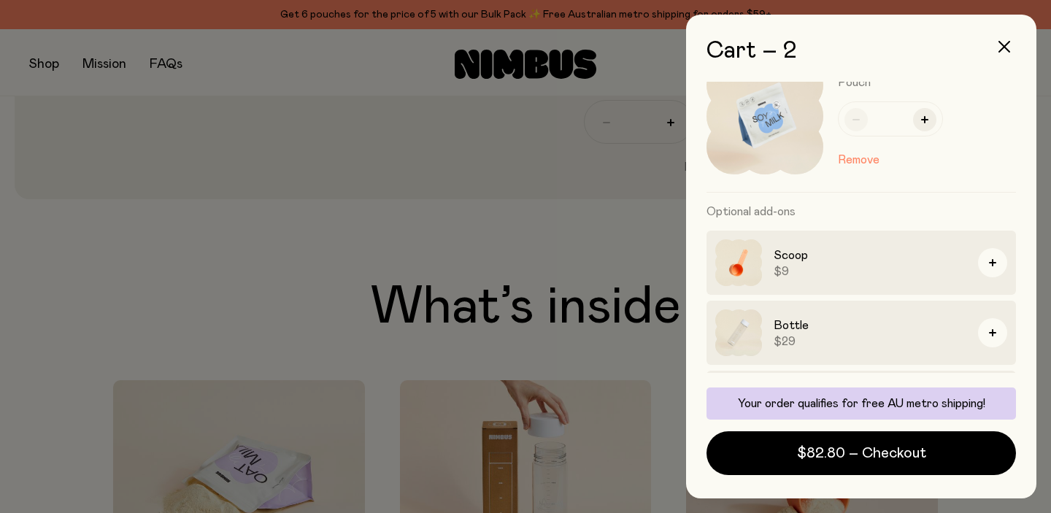
scroll to position [233, 0]
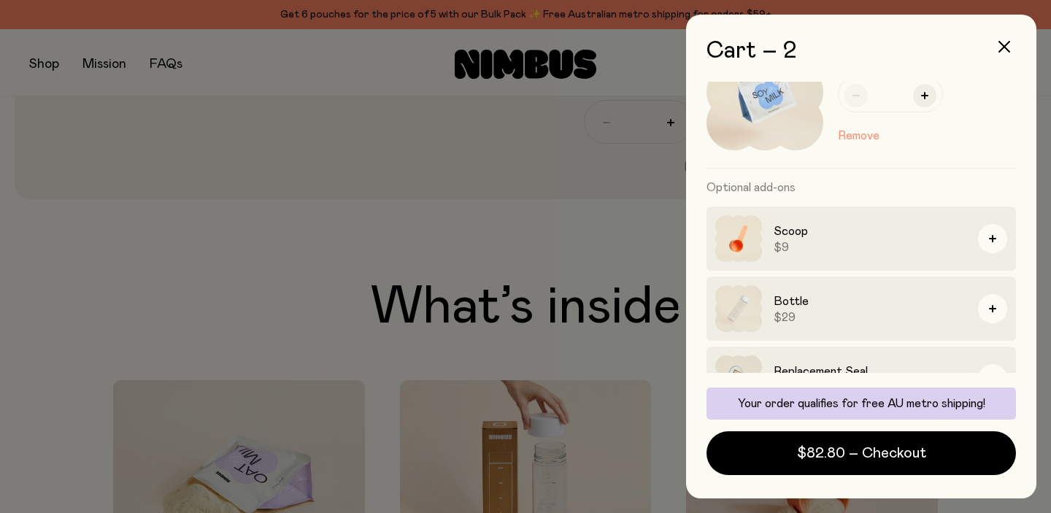
click at [879, 144] on button "Remove" at bounding box center [859, 136] width 42 height 18
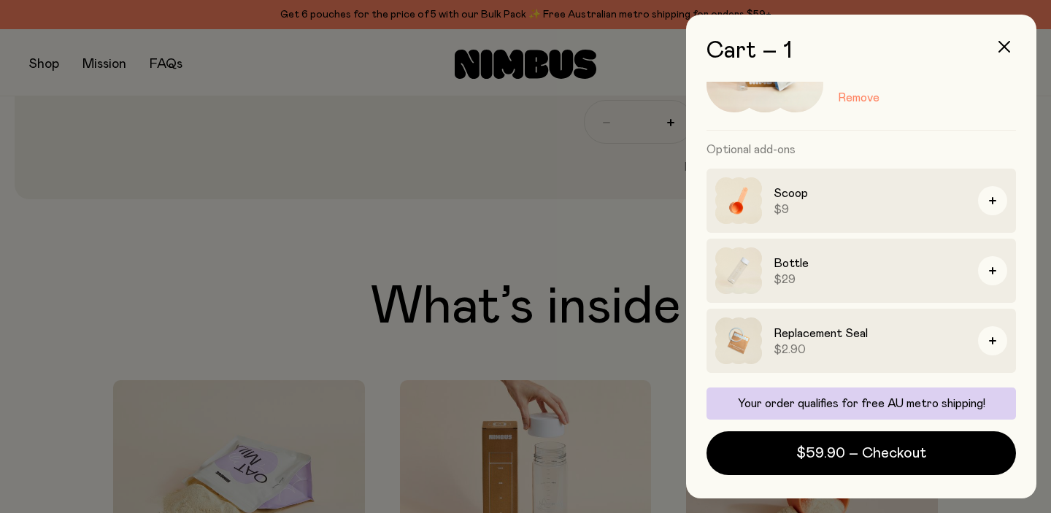
scroll to position [0, 0]
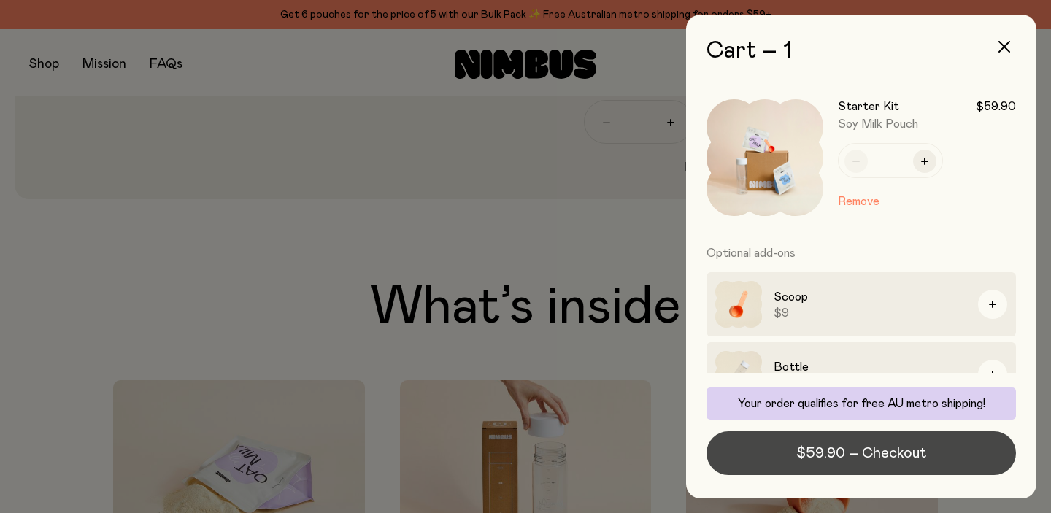
click at [841, 447] on span "$59.90 – Checkout" at bounding box center [861, 453] width 130 height 20
